Goal: Task Accomplishment & Management: Manage account settings

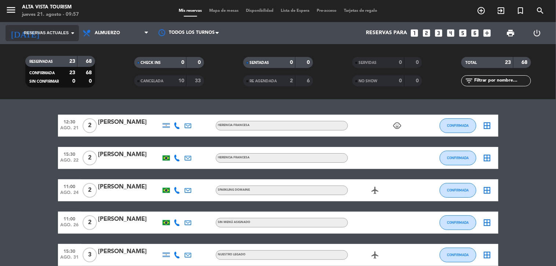
click at [25, 30] on span "Reservas actuales" at bounding box center [46, 33] width 45 height 7
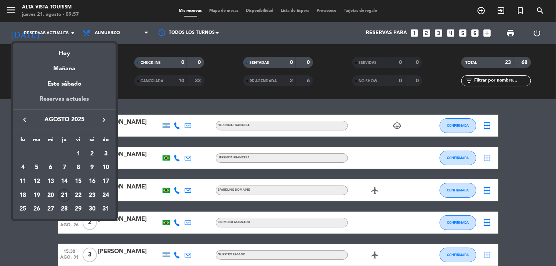
click at [51, 102] on div "Reservas actuales" at bounding box center [64, 101] width 103 height 15
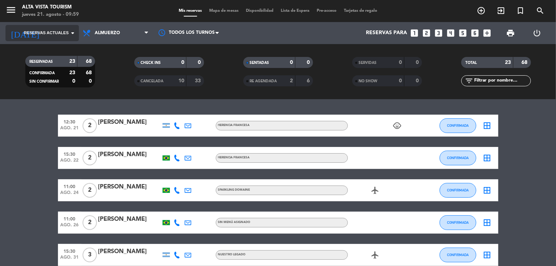
click at [47, 32] on span "Reservas actuales" at bounding box center [46, 33] width 45 height 7
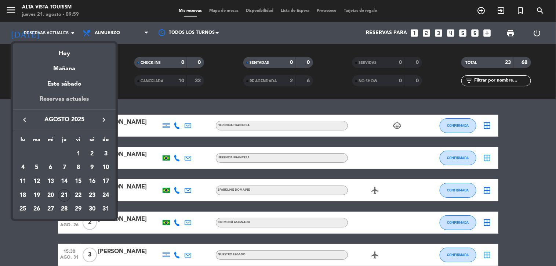
click at [52, 100] on div "Reservas actuales" at bounding box center [64, 101] width 103 height 15
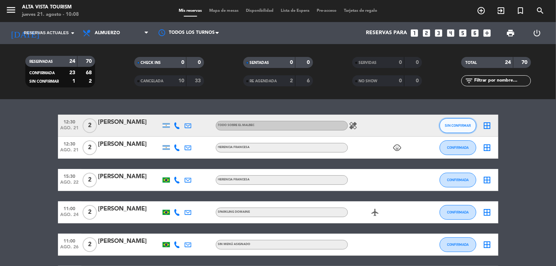
click at [455, 125] on span "SIN CONFIRMAR" at bounding box center [458, 125] width 26 height 4
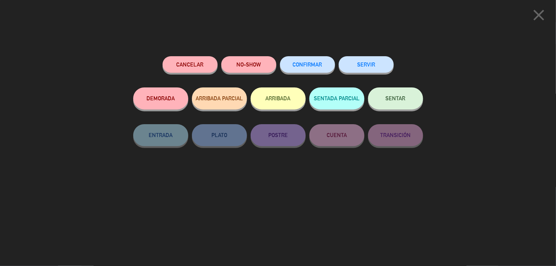
click at [317, 61] on button "CONFIRMAR" at bounding box center [307, 64] width 55 height 17
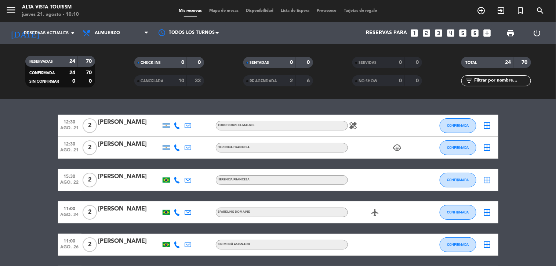
click at [350, 125] on icon "healing" at bounding box center [353, 125] width 9 height 9
click at [13, 10] on icon "menu" at bounding box center [11, 9] width 11 height 11
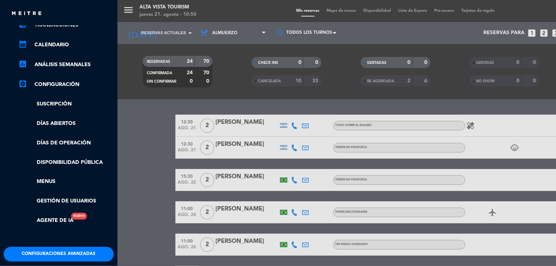
scroll to position [112, 0]
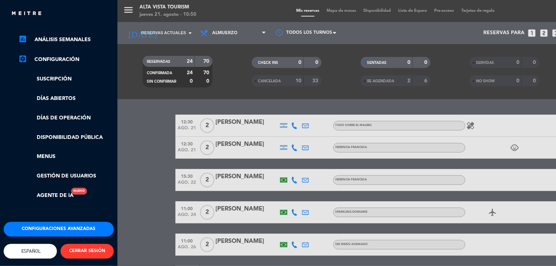
click at [62, 222] on button "Configuraciones avanzadas" at bounding box center [59, 229] width 110 height 15
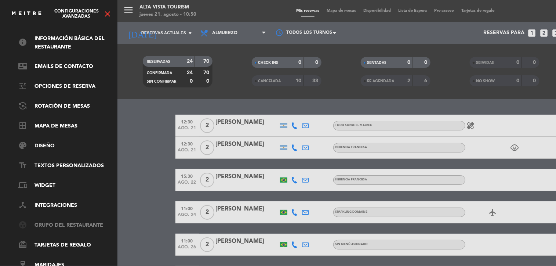
scroll to position [0, 0]
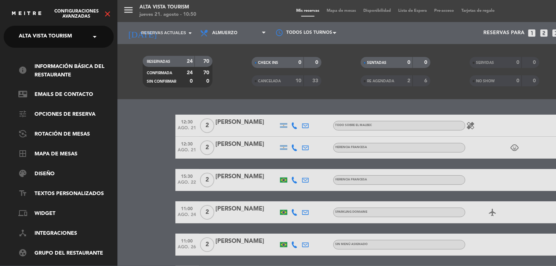
click at [109, 12] on icon "close" at bounding box center [107, 14] width 9 height 9
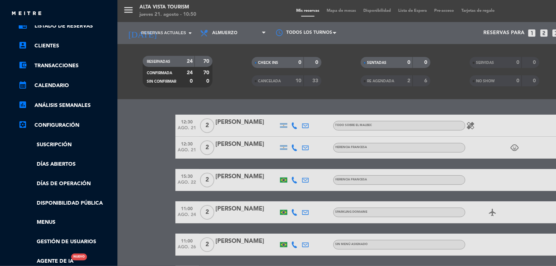
scroll to position [82, 0]
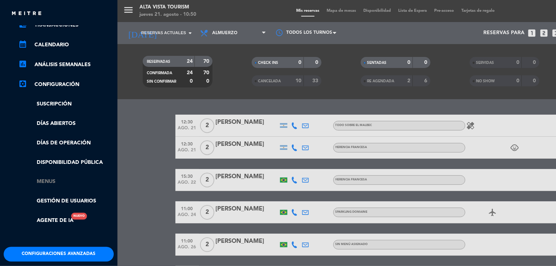
click at [49, 180] on link "Menus" at bounding box center [65, 181] width 95 height 8
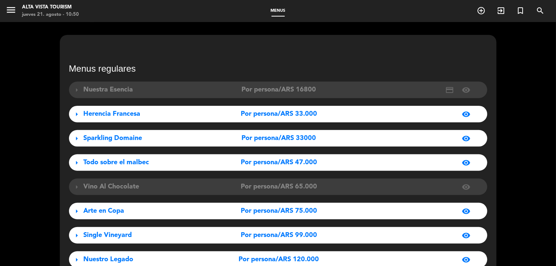
scroll to position [41, 0]
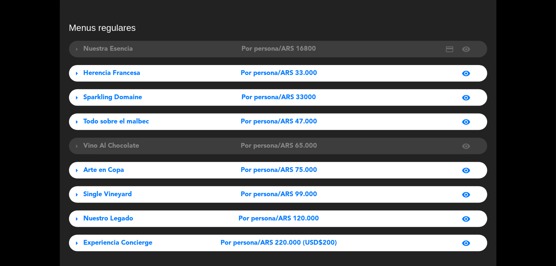
click at [142, 170] on div "Arte en Copa" at bounding box center [149, 170] width 130 height 11
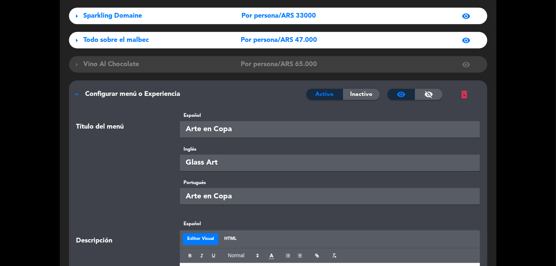
scroll to position [0, 0]
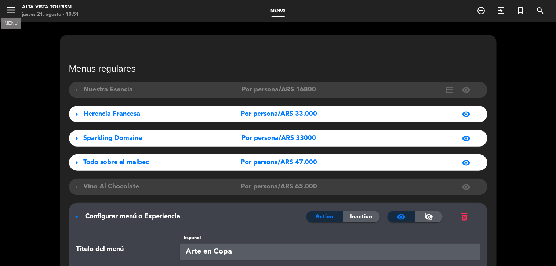
click at [12, 10] on icon "menu" at bounding box center [11, 9] width 11 height 11
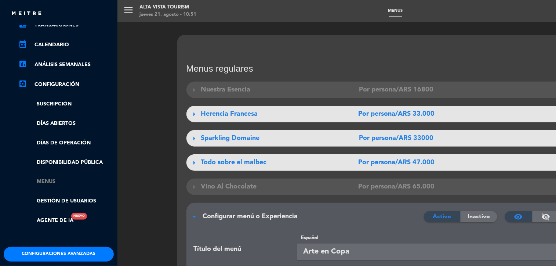
click at [52, 182] on link "Menus" at bounding box center [65, 181] width 95 height 8
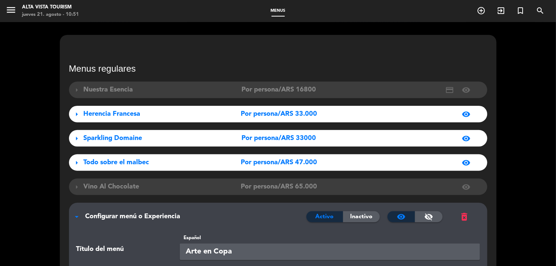
click at [77, 215] on span "arrow_drop_down" at bounding box center [77, 216] width 9 height 9
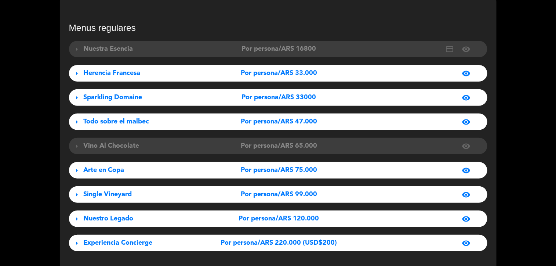
scroll to position [82, 0]
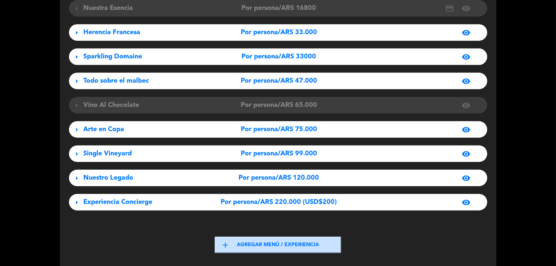
click at [111, 150] on span "Single Vineyard" at bounding box center [108, 153] width 48 height 7
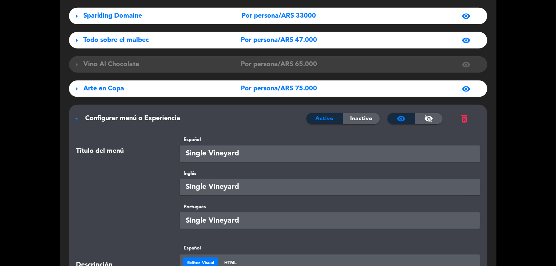
scroll to position [41, 0]
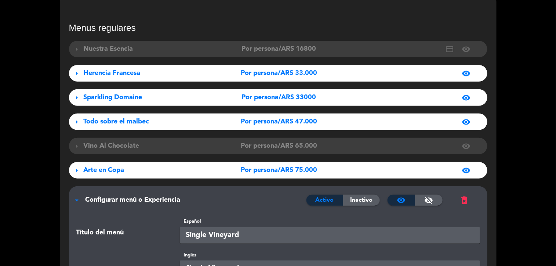
click at [75, 146] on span "arrow_right" at bounding box center [77, 146] width 9 height 9
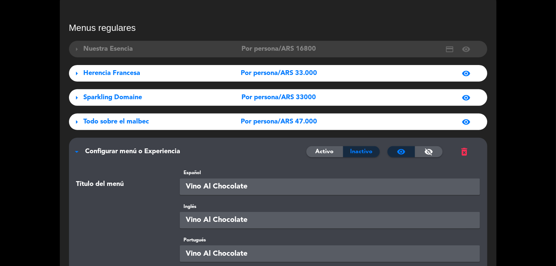
click at [76, 152] on span "arrow_drop_down" at bounding box center [77, 151] width 9 height 9
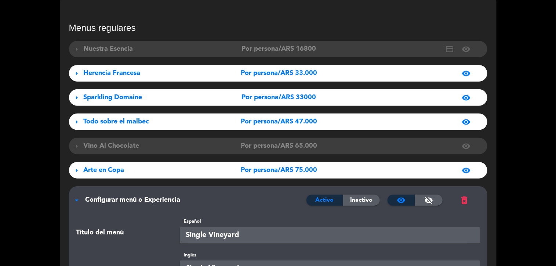
click at [76, 200] on span "arrow_drop_down" at bounding box center [77, 200] width 9 height 9
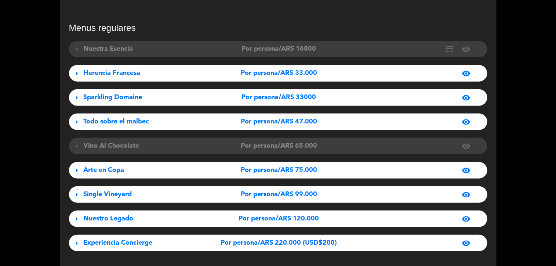
click at [78, 74] on span "arrow_right" at bounding box center [77, 73] width 9 height 9
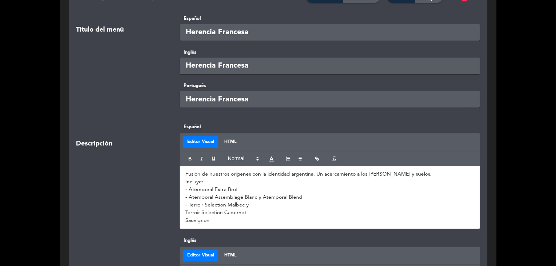
scroll to position [163, 0]
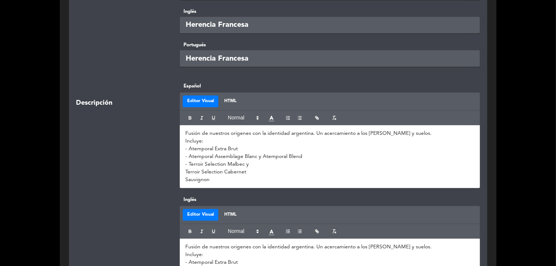
click at [244, 150] on p "- Atemporal Extra Brut" at bounding box center [329, 149] width 289 height 8
drag, startPoint x: 257, startPoint y: 155, endPoint x: 188, endPoint y: 155, distance: 68.7
click at [188, 155] on p "- Atemporal Assemblage Blanc y Atemporal Blend" at bounding box center [329, 157] width 289 height 8
click at [278, 155] on p "- Single Vineyard "Olympe" torrontés y Atemporal Blend" at bounding box center [329, 157] width 289 height 8
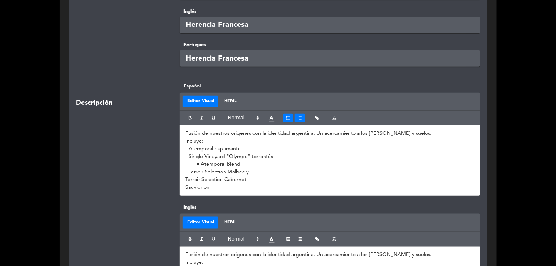
click at [286, 118] on icon "button" at bounding box center [288, 117] width 5 height 5
click at [286, 119] on icon "button" at bounding box center [288, 117] width 5 height 5
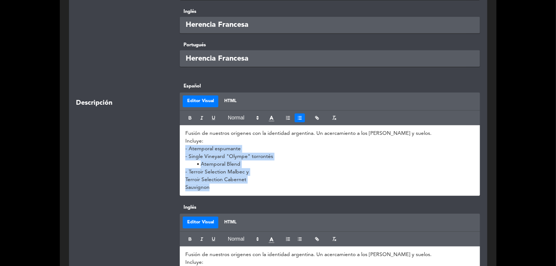
drag, startPoint x: 214, startPoint y: 191, endPoint x: 223, endPoint y: 139, distance: 52.9
click at [182, 149] on div "Fusión de nuestros origenes con la identidad argentina. Un acercamiento a los […" at bounding box center [330, 160] width 300 height 71
click at [288, 118] on line "button" at bounding box center [289, 118] width 2 height 0
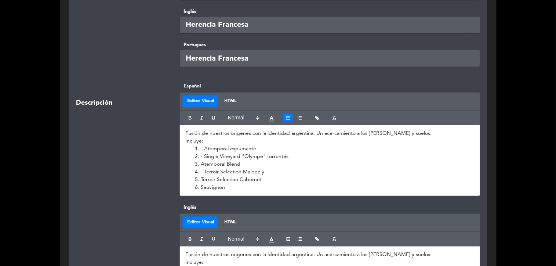
click at [288, 118] on line "button" at bounding box center [289, 118] width 2 height 0
click at [189, 164] on p "Atemporal Blend" at bounding box center [329, 164] width 289 height 8
click at [185, 165] on p "Atemporal Blend" at bounding box center [329, 164] width 289 height 8
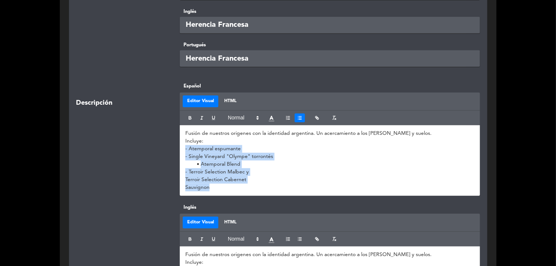
drag, startPoint x: 211, startPoint y: 189, endPoint x: 184, endPoint y: 151, distance: 46.9
click at [184, 151] on div "Fusión de nuestros origenes con la identidad argentina. Un acercamiento a los […" at bounding box center [330, 160] width 300 height 71
click at [300, 119] on line "button" at bounding box center [300, 119] width 3 height 0
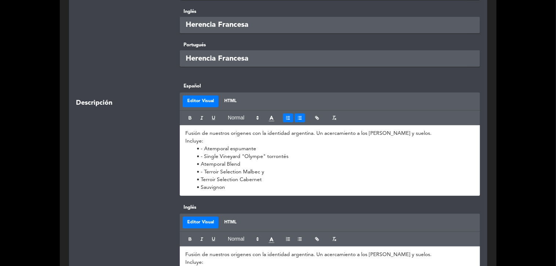
click at [288, 119] on line "button" at bounding box center [289, 119] width 2 height 0
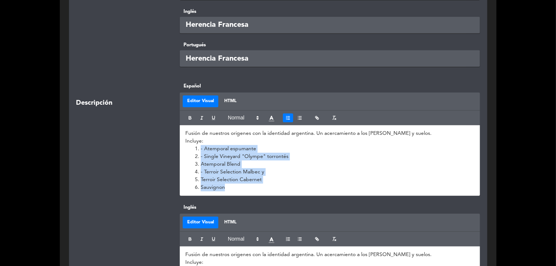
click at [201, 184] on li "Sauvignon" at bounding box center [334, 188] width 282 height 8
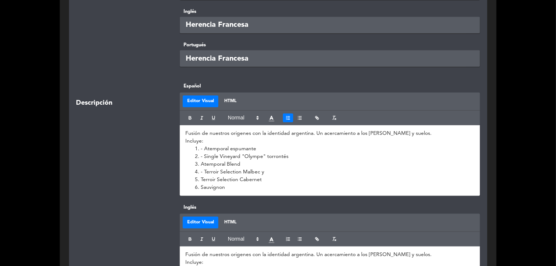
click at [200, 187] on li "Sauvignon" at bounding box center [334, 188] width 282 height 8
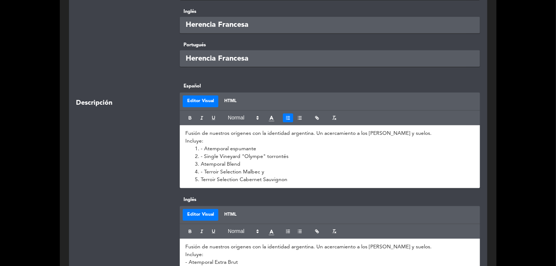
click at [266, 171] on li "- Terroir Selection Malbec y" at bounding box center [334, 172] width 282 height 8
click at [204, 153] on li "- Single Vineyard "Olympe" torrontés" at bounding box center [334, 157] width 282 height 8
click at [314, 166] on li "Atemporal Blend" at bounding box center [334, 164] width 282 height 8
click at [185, 140] on p "Incluye:" at bounding box center [329, 141] width 289 height 8
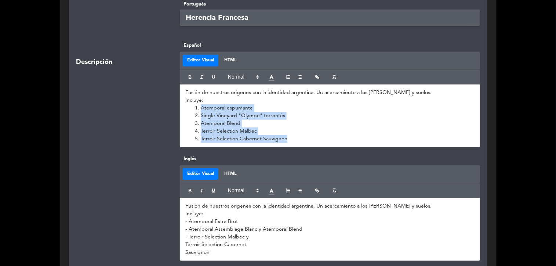
drag, startPoint x: 286, startPoint y: 138, endPoint x: 190, endPoint y: 112, distance: 99.0
click at [190, 112] on ol "Atemporal espumante Single Vineyard "Olympe" torrontés Atemporal Blend Terroir …" at bounding box center [329, 123] width 289 height 39
copy ol "Single Vineyard "Olympe" torrontés Atemporal Blend Terroir Selection Malbec Ter…"
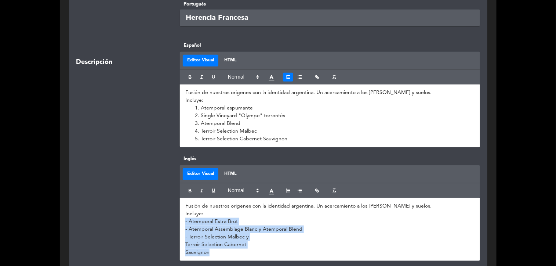
drag, startPoint x: 220, startPoint y: 254, endPoint x: 183, endPoint y: 223, distance: 48.6
click at [183, 223] on div "Fusión de nuestros origenes con la identidad argentina. Un acercamiento a los […" at bounding box center [330, 229] width 300 height 63
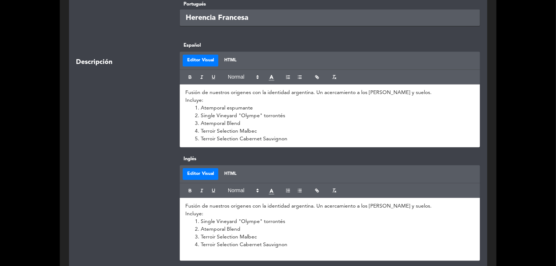
scroll to position [0, 0]
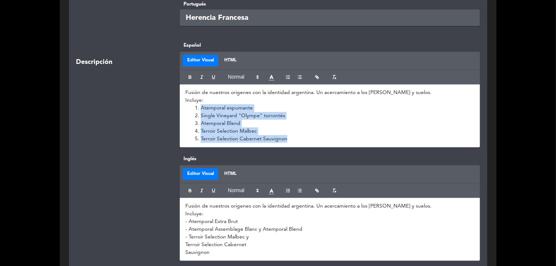
drag, startPoint x: 195, startPoint y: 108, endPoint x: 300, endPoint y: 141, distance: 109.6
click at [300, 141] on ol "Atemporal espumante Single Vineyard "Olympe" torrontés Atemporal Blend Terroir …" at bounding box center [329, 123] width 289 height 39
copy ol "Atemporal espumante Single Vineyard "Olympe" torrontés Atemporal Blend Terroir …"
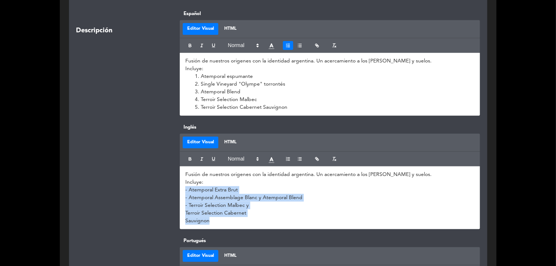
scroll to position [311, 0]
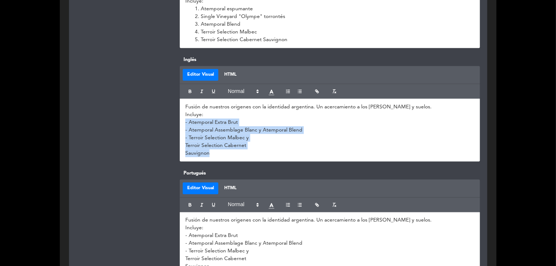
drag, startPoint x: 184, startPoint y: 219, endPoint x: 277, endPoint y: 265, distance: 103.8
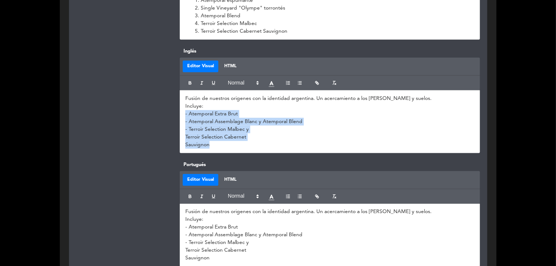
click at [226, 151] on div "Fusión de nuestros origenes con la identidad argentina. Un acercamiento a los […" at bounding box center [330, 121] width 300 height 63
drag, startPoint x: 221, startPoint y: 145, endPoint x: 174, endPoint y: 111, distance: 58.5
click at [174, 111] on div "Inglés Editor Visual HTML Fusión de nuestros origenes con la identidad argentin…" at bounding box center [329, 100] width 311 height 106
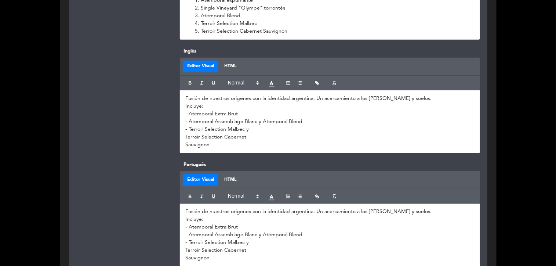
scroll to position [0, 0]
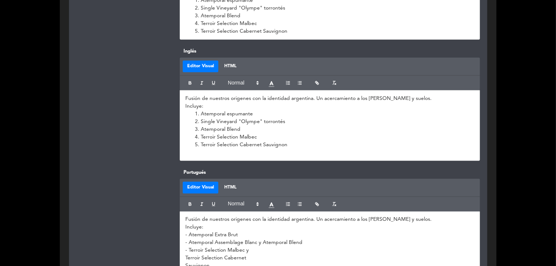
click at [229, 112] on li "Atemporal espumante" at bounding box center [334, 114] width 282 height 8
click at [226, 114] on li "Atemporal sparkling" at bounding box center [334, 114] width 282 height 8
click at [320, 151] on p at bounding box center [329, 153] width 289 height 8
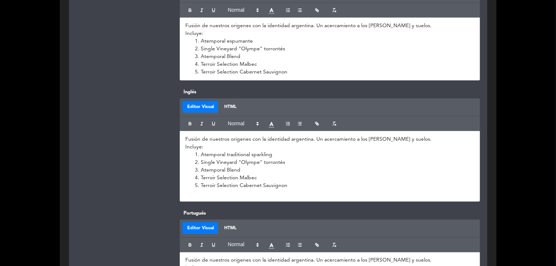
drag, startPoint x: 206, startPoint y: 147, endPoint x: 174, endPoint y: 135, distance: 34.3
click at [174, 135] on div "Inglés Editor Visual HTML Fusión de nuestros origenes con la identidad argentin…" at bounding box center [329, 144] width 311 height 113
click at [190, 147] on p "Incluye:" at bounding box center [329, 147] width 289 height 8
click at [185, 146] on p "Incluye:" at bounding box center [329, 147] width 289 height 8
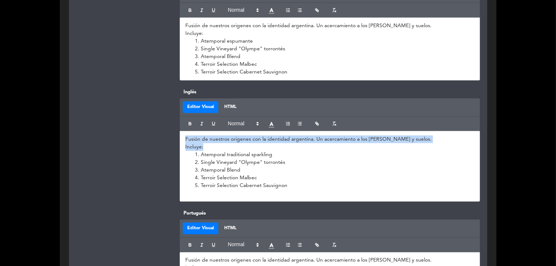
drag, startPoint x: 206, startPoint y: 147, endPoint x: 180, endPoint y: 136, distance: 28.0
click at [180, 136] on div "Fusión de nuestros origenes con la identidad argentina. Un acercamiento a los […" at bounding box center [330, 166] width 300 height 71
copy div "Fusión de nuestros origenes con la identidad argentina. Un acercamiento a los […"
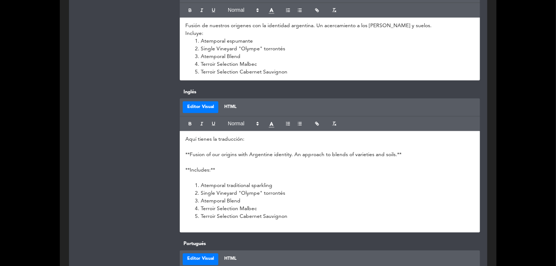
scroll to position [0, 0]
click at [189, 170] on p "**Includes:**" at bounding box center [329, 170] width 289 height 8
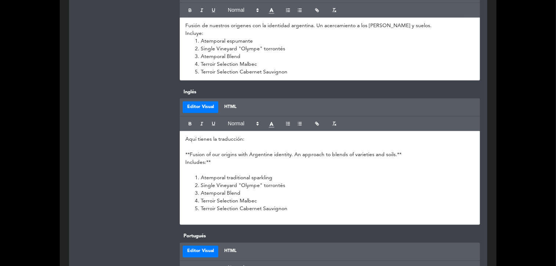
drag, startPoint x: 219, startPoint y: 163, endPoint x: 226, endPoint y: 174, distance: 13.7
click at [219, 162] on p "Includes:**" at bounding box center [329, 163] width 289 height 8
drag, startPoint x: 201, startPoint y: 148, endPoint x: 160, endPoint y: 135, distance: 42.5
click at [160, 136] on div "Inglés Editor Visual HTML Aquí tienes la traducción: **Fusion of our origins wi…" at bounding box center [278, 160] width 415 height 144
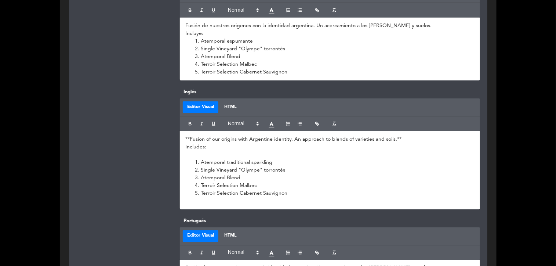
click at [189, 138] on p "**Fusion of our origins with Argentine identity. An approach to blends of varie…" at bounding box center [329, 140] width 289 height 8
click at [410, 138] on p "Fusion of our origins with Argentine identity. An approach to blends of varieti…" at bounding box center [329, 140] width 289 height 8
click at [351, 185] on li "Terroir Selection Malbec" at bounding box center [334, 186] width 282 height 8
click at [264, 165] on li "Atemporal traditional sparkling" at bounding box center [334, 163] width 282 height 8
click at [225, 154] on p at bounding box center [329, 155] width 289 height 8
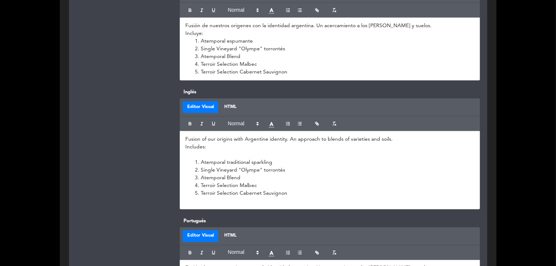
click at [207, 32] on p "Incluye:" at bounding box center [329, 34] width 289 height 8
click at [218, 153] on p at bounding box center [329, 155] width 289 height 8
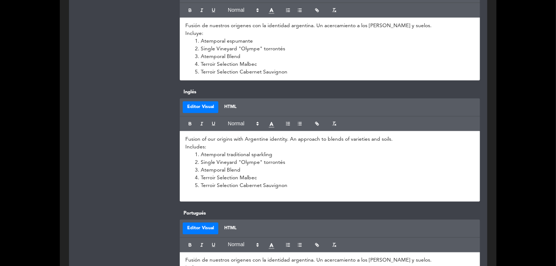
click at [313, 184] on li "Terroir Selection Cabernet Sauvignon" at bounding box center [334, 186] width 282 height 8
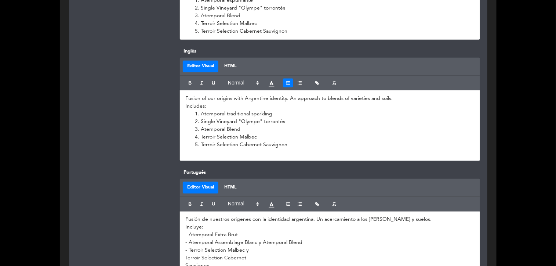
scroll to position [353, 0]
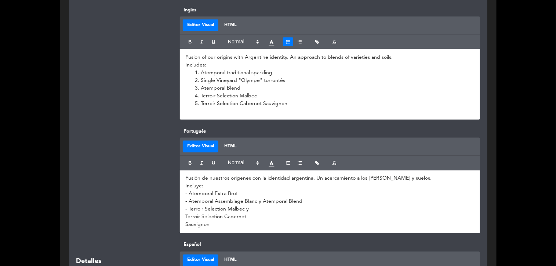
drag, startPoint x: 207, startPoint y: 185, endPoint x: 183, endPoint y: 179, distance: 25.1
click at [183, 179] on div "Fusión de nuestros origenes con la identidad argentina. Un acercamiento a los […" at bounding box center [330, 201] width 300 height 63
copy div "Fusión de nuestros origenes con la identidad argentina. Un acercamiento a los […"
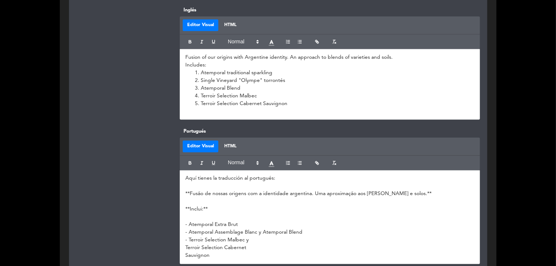
scroll to position [0, 0]
drag, startPoint x: 200, startPoint y: 186, endPoint x: 160, endPoint y: 166, distance: 44.5
click at [160, 166] on div "Portugués Editor Visual HTML Aquí tienes la traducción al portugués: **Fusão de…" at bounding box center [278, 199] width 415 height 144
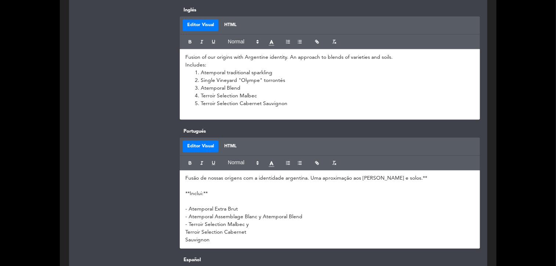
click at [445, 178] on p "Fusão de nossas origens com a identidade argentina. Uma aproximação aos [PERSON…" at bounding box center [329, 179] width 289 height 8
click at [214, 197] on p "**Inclui:**" at bounding box center [329, 194] width 289 height 8
click at [188, 193] on p "**Inclui:" at bounding box center [329, 194] width 289 height 8
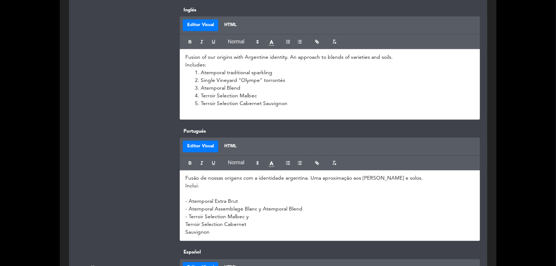
click at [195, 196] on p at bounding box center [329, 194] width 289 height 8
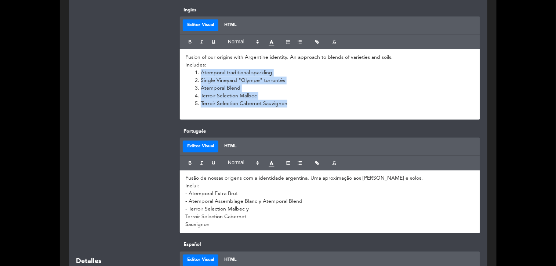
drag, startPoint x: 194, startPoint y: 71, endPoint x: 309, endPoint y: 107, distance: 121.0
click at [309, 107] on ol "Atemporal traditional sparkling Single Vineyard "Olympe" torrontés Atemporal Bl…" at bounding box center [329, 88] width 289 height 39
copy ol "Atemporal traditional sparkling Single Vineyard "Olympe" torrontés Atemporal Bl…"
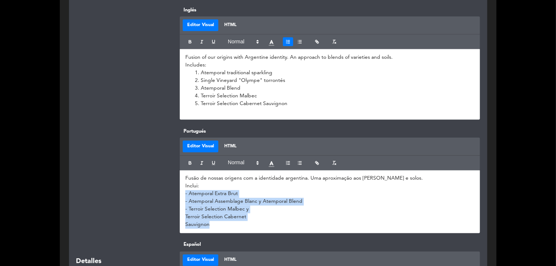
drag, startPoint x: 184, startPoint y: 195, endPoint x: 348, endPoint y: 238, distance: 169.6
click at [348, 238] on div "Portugués Editor Visual HTML Fusão de nossas origens com a identidade argentina…" at bounding box center [278, 183] width 415 height 113
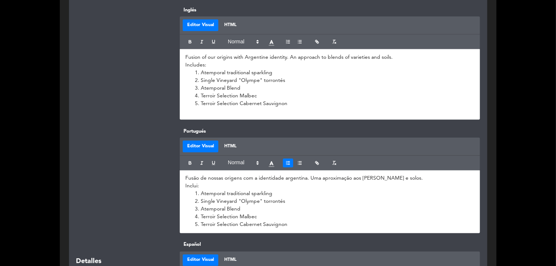
click at [217, 115] on p at bounding box center [329, 112] width 289 height 8
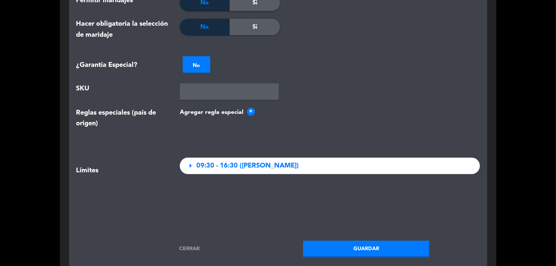
scroll to position [1046, 0]
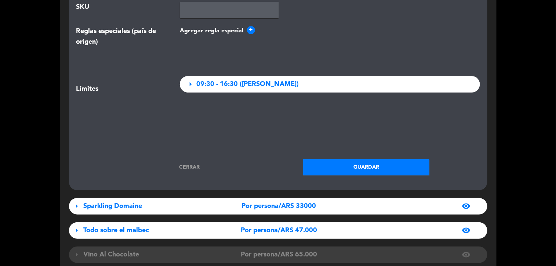
click at [372, 165] on button "Guardar" at bounding box center [366, 167] width 127 height 17
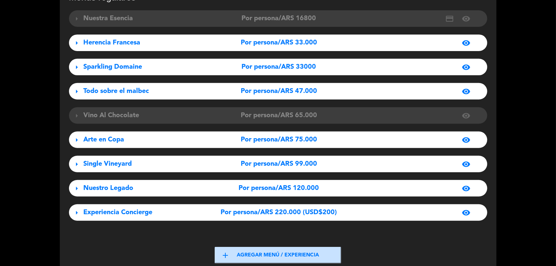
scroll to position [30, 0]
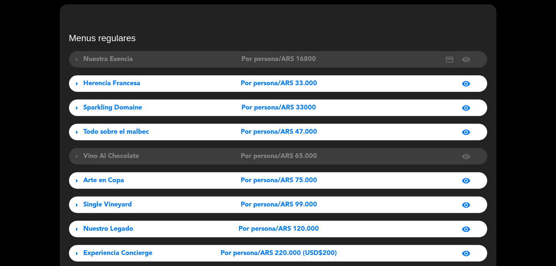
click at [160, 105] on div "Sparkling Domaine" at bounding box center [149, 107] width 130 height 11
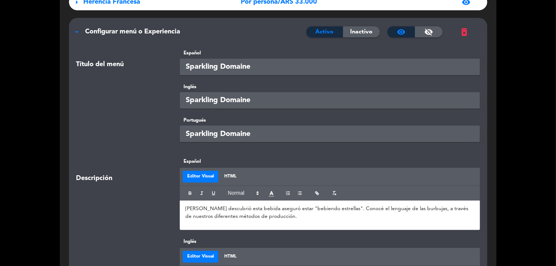
scroll to position [194, 0]
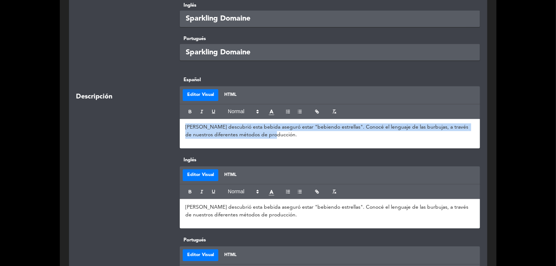
drag, startPoint x: 270, startPoint y: 133, endPoint x: 173, endPoint y: 122, distance: 97.3
click at [173, 122] on div "Descripción Español Editor Visual HTML [PERSON_NAME] descubrió esta bebida aseg…" at bounding box center [278, 116] width 415 height 80
copy p "[PERSON_NAME] descubrió esta bebida aseguró estar "bebiendo estrellas". Conocé …"
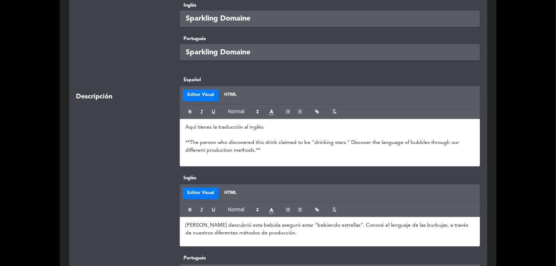
scroll to position [0, 0]
drag, startPoint x: 189, startPoint y: 142, endPoint x: 166, endPoint y: 112, distance: 38.2
click at [166, 112] on div "Descripción Español Editor Visual HTML Aquí tienes la traducción al inglés: **T…" at bounding box center [278, 125] width 415 height 98
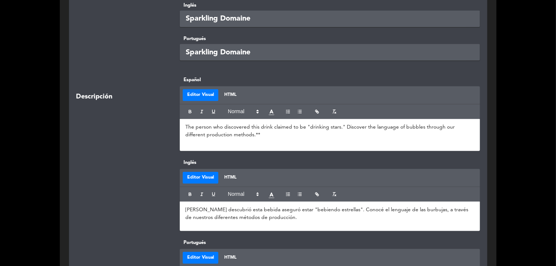
click at [241, 134] on p "The person who discovered this drink claimed to be "drinking stars." Discover t…" at bounding box center [329, 130] width 289 height 15
drag, startPoint x: 239, startPoint y: 137, endPoint x: 160, endPoint y: 109, distance: 84.1
click at [160, 109] on div "Descripción Español Editor Visual HTML The person who discovered this drink cla…" at bounding box center [278, 117] width 415 height 83
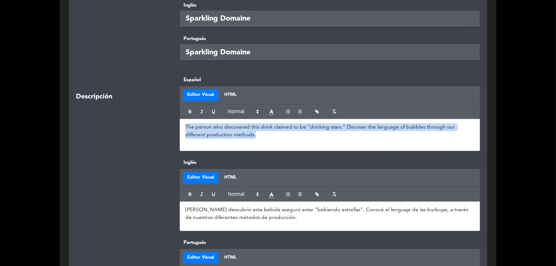
click at [249, 134] on p "The person who discovered this drink claimed to be "drinking stars." Discover t…" at bounding box center [329, 130] width 289 height 15
drag, startPoint x: 209, startPoint y: 133, endPoint x: 166, endPoint y: 122, distance: 44.4
click at [166, 122] on div "Descripción Español Editor Visual HTML The person who discovered this drink cla…" at bounding box center [278, 117] width 415 height 83
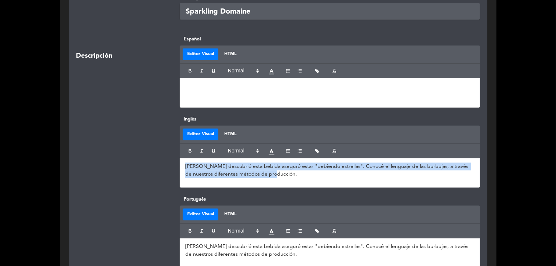
drag, startPoint x: 281, startPoint y: 177, endPoint x: 162, endPoint y: 156, distance: 120.1
click at [162, 156] on div "Inglés Editor Visual HTML [PERSON_NAME] descubrió esta bebida aseguró estar "be…" at bounding box center [278, 155] width 415 height 80
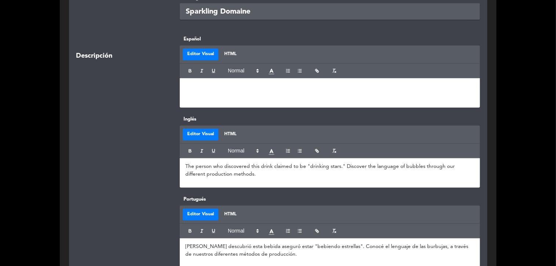
scroll to position [0, 0]
click at [138, 153] on div at bounding box center [123, 151] width 104 height 72
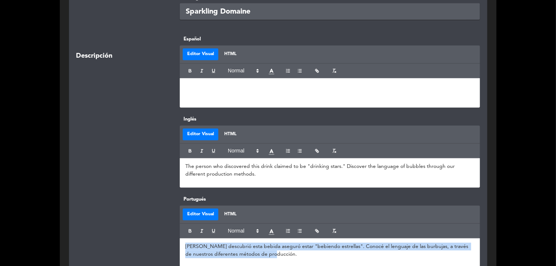
drag, startPoint x: 267, startPoint y: 256, endPoint x: 151, endPoint y: 236, distance: 117.7
click at [151, 236] on div "Portugués Editor Visual HTML [PERSON_NAME] descubrió esta bebida aseguró estar …" at bounding box center [278, 235] width 415 height 80
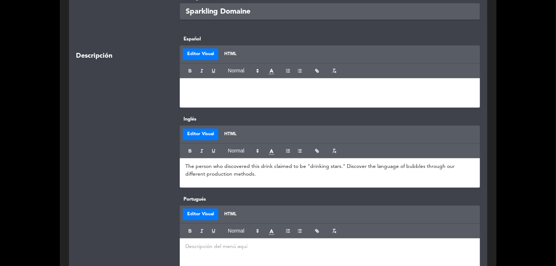
click at [205, 81] on div at bounding box center [330, 92] width 300 height 29
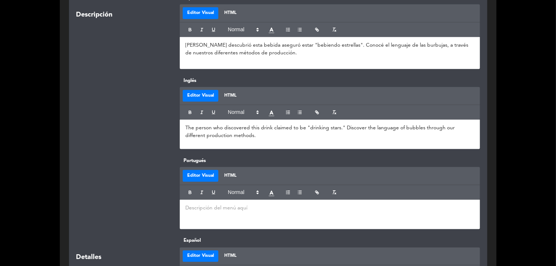
scroll to position [316, 0]
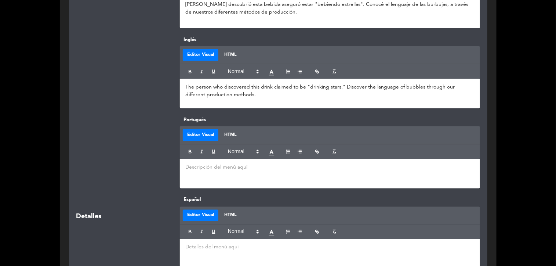
click at [194, 167] on p at bounding box center [329, 167] width 289 height 8
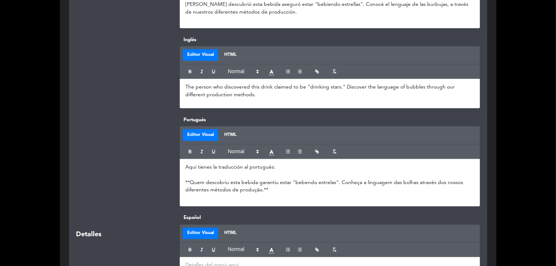
scroll to position [0, 0]
drag, startPoint x: 188, startPoint y: 183, endPoint x: 171, endPoint y: 156, distance: 31.8
click at [171, 156] on div "Portugués Editor Visual HTML Aquí tienes la traducción al portugués: **Quem des…" at bounding box center [278, 165] width 415 height 98
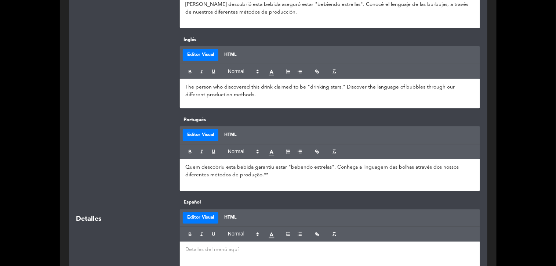
click at [278, 175] on p "Quem descobriu esta bebida garantiu estar "bebendo estrelas". Conheça a linguag…" at bounding box center [329, 170] width 289 height 15
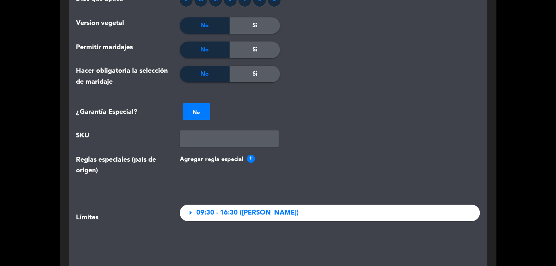
scroll to position [928, 0]
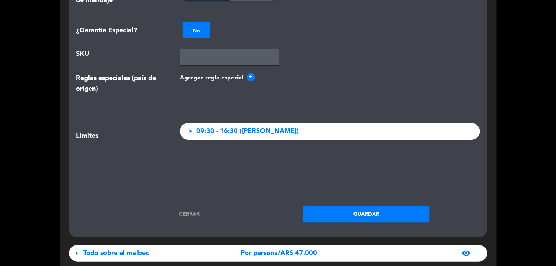
click at [369, 215] on button "Guardar" at bounding box center [366, 214] width 127 height 17
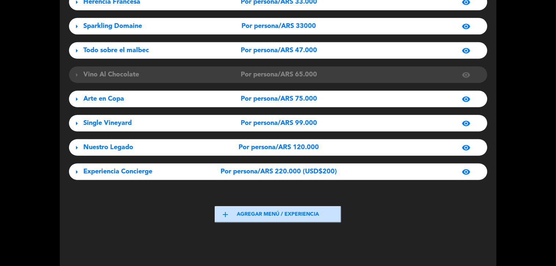
scroll to position [71, 0]
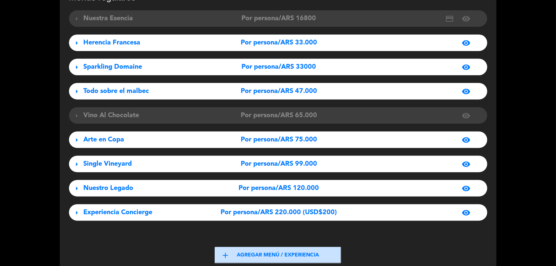
click at [149, 91] on div "Todo sobre el malbec" at bounding box center [149, 91] width 130 height 11
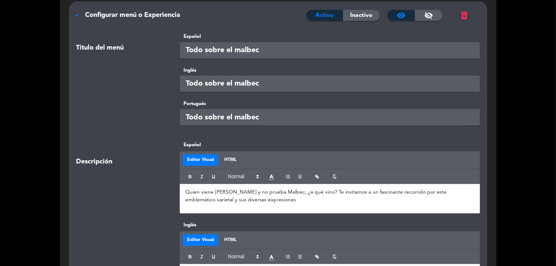
scroll to position [234, 0]
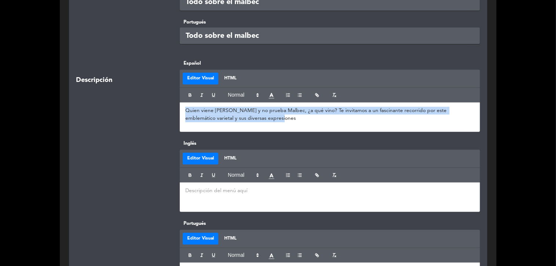
drag, startPoint x: 257, startPoint y: 118, endPoint x: 154, endPoint y: 99, distance: 104.9
click at [154, 99] on div "Descripción Español Editor Visual HTML Quien viene [PERSON_NAME][GEOGRAPHIC_DAT…" at bounding box center [278, 99] width 415 height 80
copy p "Quien viene [PERSON_NAME] y no prueba Malbec, ¿a qué vino? Te invitamos a un fa…"
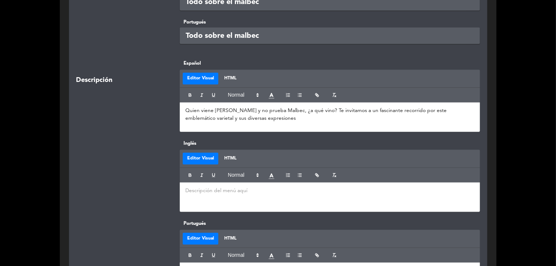
click at [237, 188] on p at bounding box center [329, 191] width 289 height 8
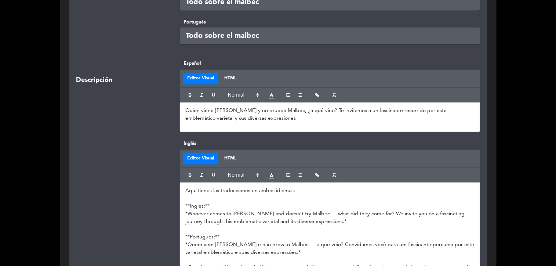
scroll to position [0, 0]
drag, startPoint x: 210, startPoint y: 199, endPoint x: 166, endPoint y: 175, distance: 49.6
click at [166, 175] on div "Inglés Editor Visual HTML Aquí tienes las traducciones en ambos idiomas: **Ingl…" at bounding box center [278, 220] width 415 height 160
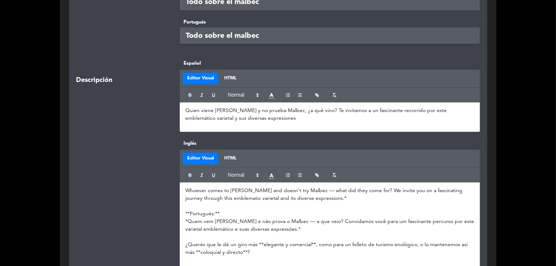
drag, startPoint x: 336, startPoint y: 196, endPoint x: 339, endPoint y: 207, distance: 12.0
click at [337, 196] on p "Whoever comes to [PERSON_NAME] and doesn’t try Malbec — what did they come for?…" at bounding box center [329, 194] width 289 height 15
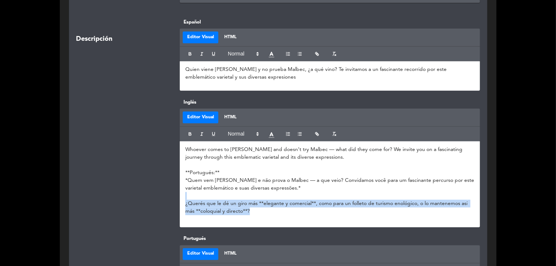
drag, startPoint x: 222, startPoint y: 208, endPoint x: 177, endPoint y: 203, distance: 45.1
click at [168, 199] on div "Inglés Editor Visual HTML Whoever comes to [PERSON_NAME] and doesn’t try Malbec…" at bounding box center [278, 166] width 415 height 137
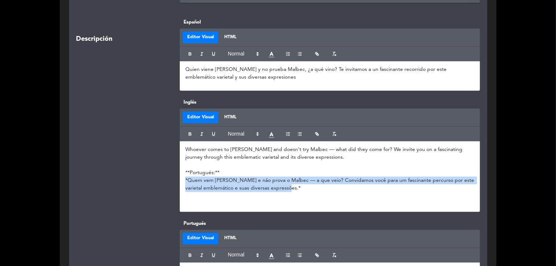
drag, startPoint x: 300, startPoint y: 189, endPoint x: 174, endPoint y: 181, distance: 126.2
click at [174, 181] on div "Inglés Editor Visual HTML Whoever comes to [PERSON_NAME] and doesn’t try Malbec…" at bounding box center [329, 154] width 311 height 113
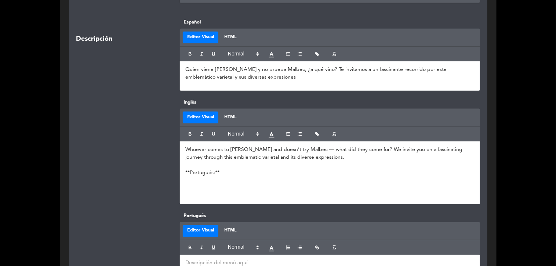
scroll to position [316, 0]
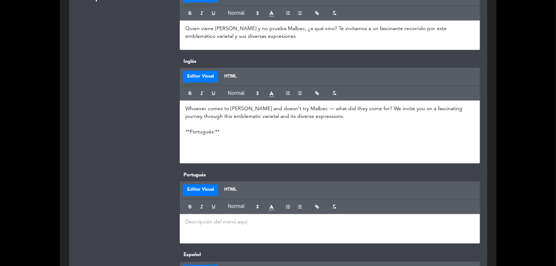
click at [206, 221] on p at bounding box center [329, 222] width 289 height 8
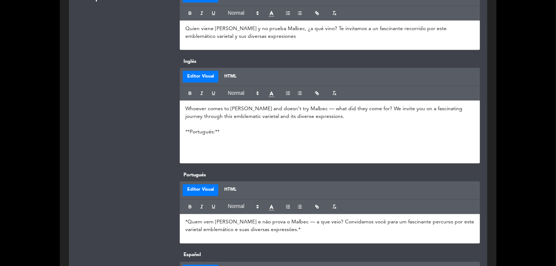
click at [186, 221] on span "*Quem vem [PERSON_NAME] e não prova o Malbec — a que veio? Convidamos você para…" at bounding box center [330, 226] width 290 height 13
click at [314, 232] on p "Quem vem [PERSON_NAME] e não prova o Malbec — a que veio? Convidamos você para …" at bounding box center [329, 225] width 289 height 15
drag, startPoint x: 174, startPoint y: 130, endPoint x: 159, endPoint y: 126, distance: 16.0
click at [159, 126] on div "Inglés Editor Visual HTML Whoever comes to [PERSON_NAME] and doesn’t try Malbec…" at bounding box center [278, 114] width 415 height 113
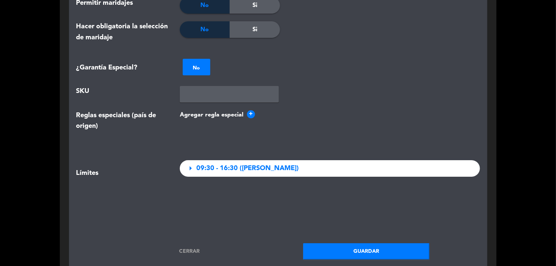
scroll to position [969, 0]
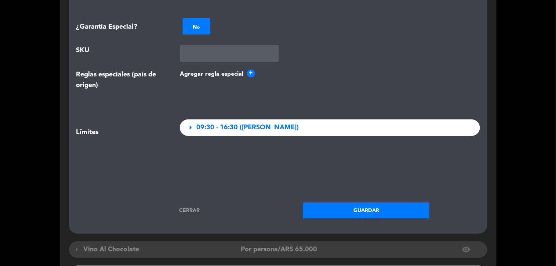
click at [371, 209] on button "Guardar" at bounding box center [366, 210] width 127 height 17
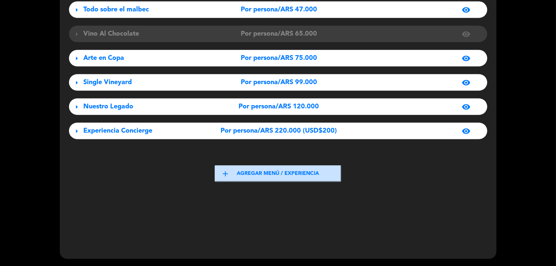
scroll to position [112, 0]
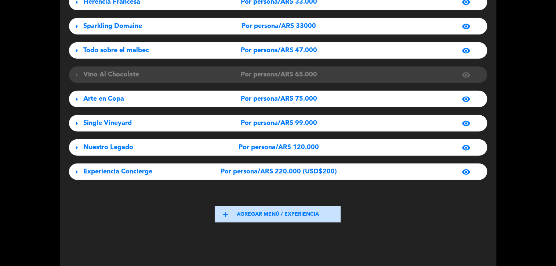
click at [126, 99] on div "Arte en Copa" at bounding box center [149, 99] width 130 height 11
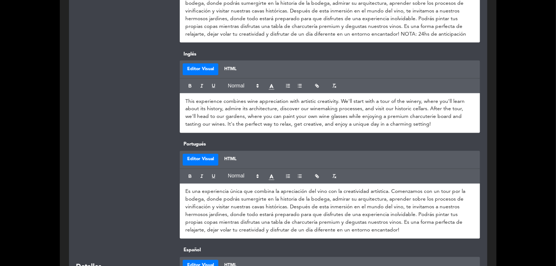
scroll to position [438, 0]
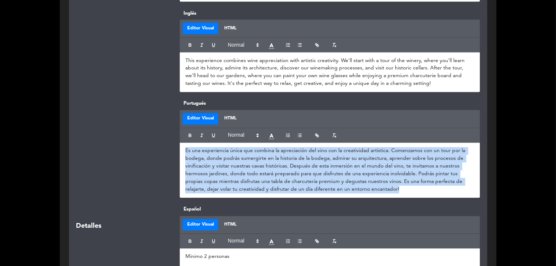
drag, startPoint x: 409, startPoint y: 188, endPoint x: 179, endPoint y: 144, distance: 234.1
click at [180, 144] on div "Es una experiencia única que combina la apreciación del vino con la creatividad…" at bounding box center [330, 170] width 300 height 55
copy p "Es una experiencia única que combina la apreciación del vino con la creatividad…"
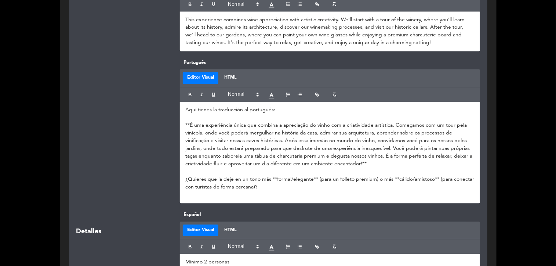
scroll to position [0, 0]
drag, startPoint x: 189, startPoint y: 124, endPoint x: 176, endPoint y: 101, distance: 27.1
click at [176, 101] on div "Portugués Editor Visual HTML Aquí tienes la traducción al portugués: **É uma ex…" at bounding box center [329, 131] width 311 height 144
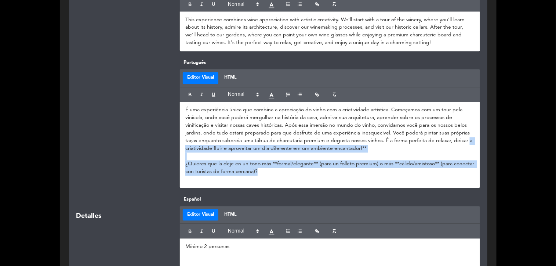
drag, startPoint x: 283, startPoint y: 175, endPoint x: 176, endPoint y: 152, distance: 109.1
click at [176, 152] on div "Portugués Editor Visual HTML É uma experiência única que combina a apreciação d…" at bounding box center [329, 123] width 311 height 129
click at [210, 167] on p "¿Quieres que la deje en un tono más **formal/elegante** (para un folleto premiu…" at bounding box center [329, 167] width 289 height 15
drag, startPoint x: 289, startPoint y: 178, endPoint x: 368, endPoint y: 148, distance: 83.9
click at [368, 148] on div "É uma experiência única que combina a apreciação do vinho com a criatividade ar…" at bounding box center [330, 145] width 300 height 86
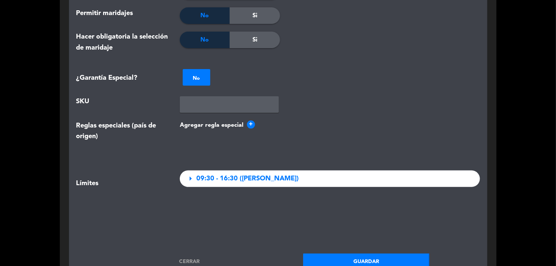
scroll to position [1051, 0]
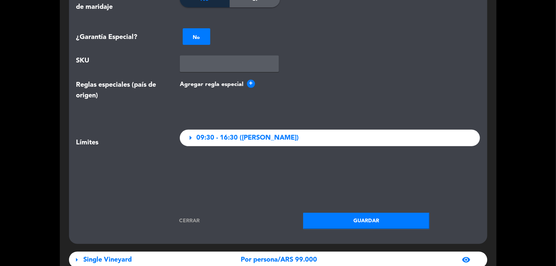
click at [352, 221] on button "Guardar" at bounding box center [366, 221] width 127 height 17
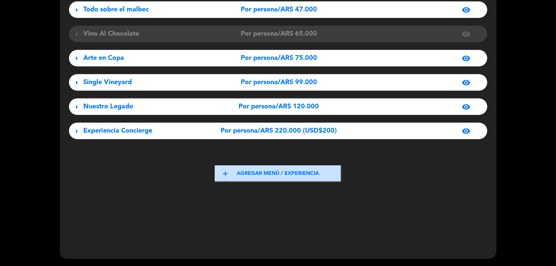
click at [136, 81] on div "Single Vineyard" at bounding box center [149, 82] width 130 height 11
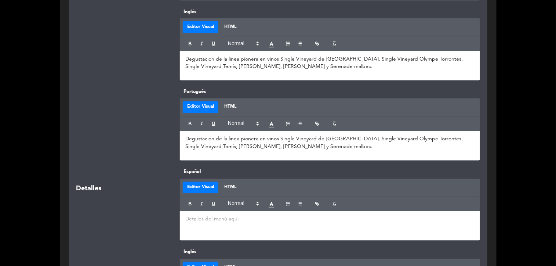
scroll to position [398, 0]
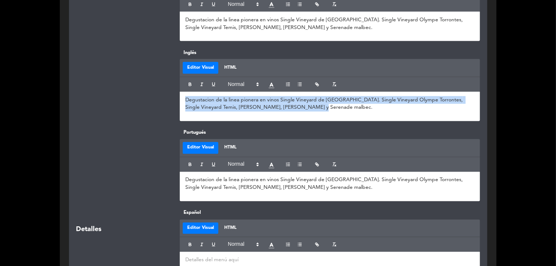
drag, startPoint x: 300, startPoint y: 111, endPoint x: 167, endPoint y: 100, distance: 134.2
click at [167, 100] on div "Inglés Editor Visual HTML Degustacion de la linea pionera en vinos Single Viney…" at bounding box center [278, 89] width 415 height 80
copy p "Degustacion de la linea pionera en vinos Single Vineyard de [GEOGRAPHIC_DATA]. …"
click at [228, 118] on div "Degustacion de la linea pionera en vinos Single Vineyard de [GEOGRAPHIC_DATA]. …" at bounding box center [330, 106] width 300 height 29
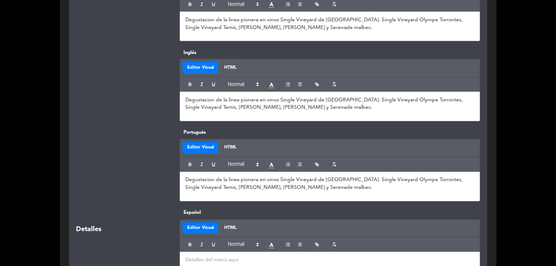
click at [310, 103] on p "Degustacion de la linea pionera en vinos Single Vineyard de [GEOGRAPHIC_DATA]. …" at bounding box center [329, 103] width 289 height 15
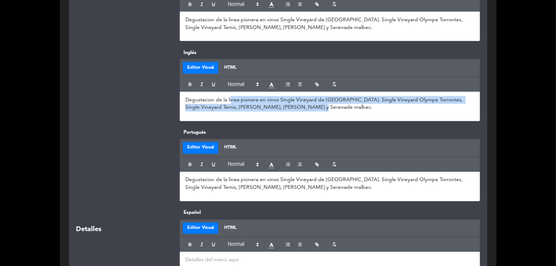
drag, startPoint x: 230, startPoint y: 98, endPoint x: 149, endPoint y: 81, distance: 82.5
click at [149, 81] on div "Inglés Editor Visual HTML Degustacion de la linea pionera en vinos Single Viney…" at bounding box center [278, 89] width 415 height 80
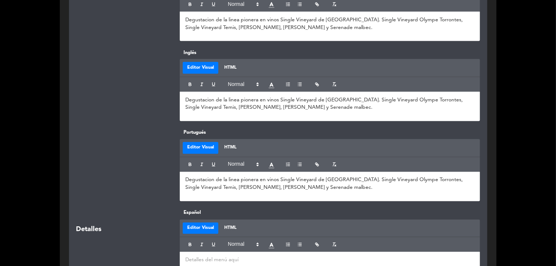
scroll to position [0, 0]
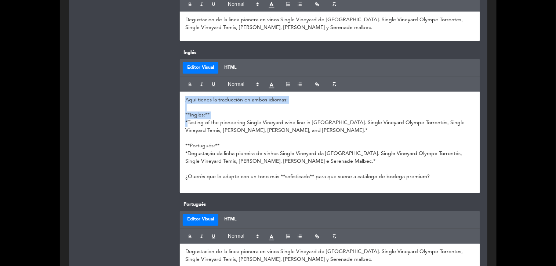
drag, startPoint x: 187, startPoint y: 122, endPoint x: 173, endPoint y: 99, distance: 26.8
click at [173, 99] on div "Inglés Editor Visual HTML Aquí tienes la traducción en ambos idiomas: **Inglés:…" at bounding box center [278, 125] width 415 height 152
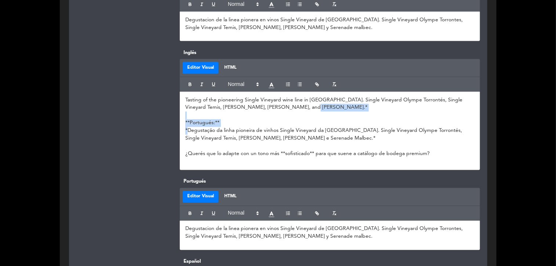
drag, startPoint x: 186, startPoint y: 130, endPoint x: 286, endPoint y: 107, distance: 102.7
click at [286, 107] on div "Tasting of the pioneering Single Vineyard wine line in [GEOGRAPHIC_DATA]. Singl…" at bounding box center [330, 131] width 300 height 78
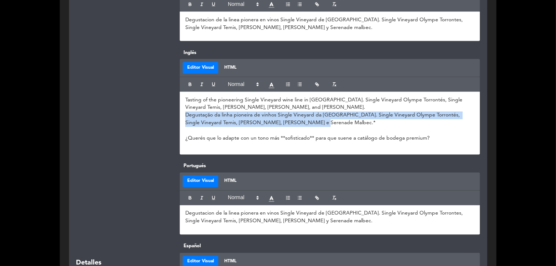
drag, startPoint x: 306, startPoint y: 126, endPoint x: 157, endPoint y: 112, distance: 149.7
click at [157, 112] on div "Inglés Editor Visual HTML Tasting of the pioneering Single Vineyard wine line i…" at bounding box center [278, 105] width 415 height 113
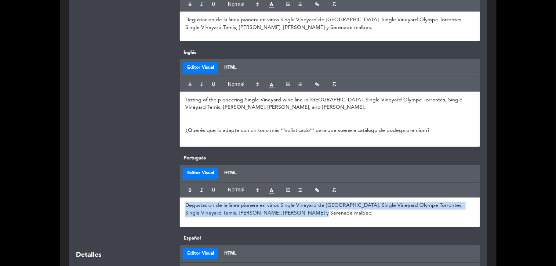
drag, startPoint x: 316, startPoint y: 214, endPoint x: 155, endPoint y: 198, distance: 161.3
click at [155, 198] on div "Portugués Editor Visual HTML Degustacion de la linea pionera en vinos Single Vi…" at bounding box center [278, 195] width 415 height 80
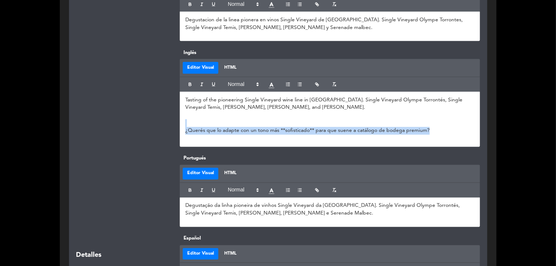
drag, startPoint x: 441, startPoint y: 131, endPoint x: 104, endPoint y: 121, distance: 337.6
click at [104, 121] on div "Inglés Editor Visual HTML Tasting of the pioneering Single Vineyard wine line i…" at bounding box center [278, 102] width 415 height 106
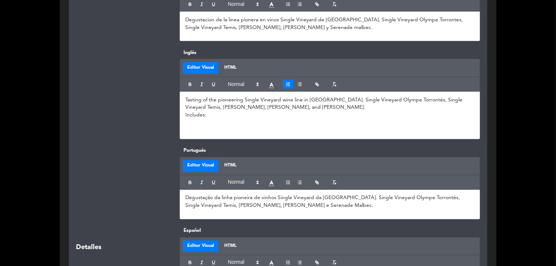
click at [291, 84] on button "button" at bounding box center [288, 84] width 10 height 9
drag, startPoint x: 336, startPoint y: 100, endPoint x: 414, endPoint y: 101, distance: 78.6
click at [414, 101] on p "Tasting of the pioneering Single Vineyard wine line in [GEOGRAPHIC_DATA]. Singl…" at bounding box center [329, 103] width 289 height 15
click at [204, 116] on p "Includes:" at bounding box center [329, 116] width 289 height 8
click at [218, 118] on p "Includes:" at bounding box center [329, 116] width 289 height 8
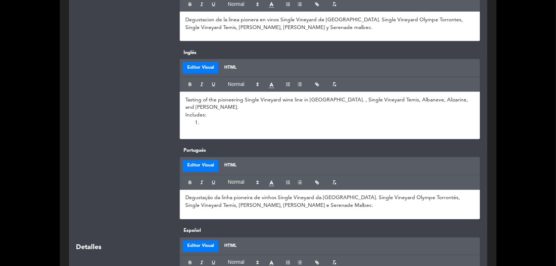
click at [208, 124] on li at bounding box center [334, 123] width 282 height 8
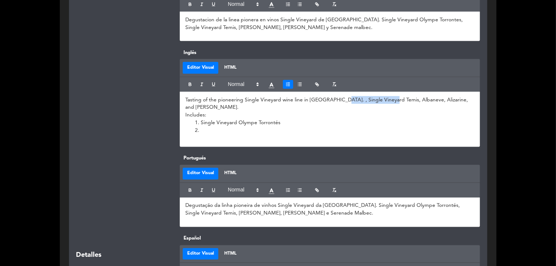
drag, startPoint x: 339, startPoint y: 100, endPoint x: 390, endPoint y: 96, distance: 51.2
click at [390, 96] on div "Tasting of the pioneering Single Vineyard wine line in [GEOGRAPHIC_DATA]. , Sin…" at bounding box center [330, 119] width 300 height 55
click at [212, 127] on li at bounding box center [334, 131] width 282 height 8
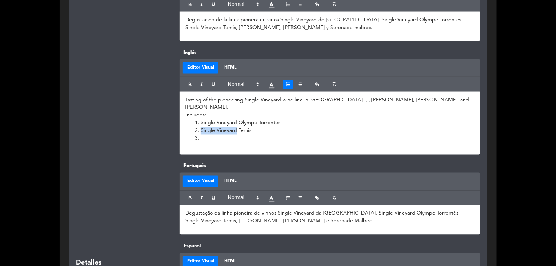
drag, startPoint x: 199, startPoint y: 124, endPoint x: 234, endPoint y: 126, distance: 34.9
click at [234, 127] on li "Single Vineyard Temis" at bounding box center [334, 131] width 282 height 8
copy span "Single Vineyar"
click at [211, 135] on li "﻿" at bounding box center [334, 139] width 282 height 8
drag, startPoint x: 342, startPoint y: 99, endPoint x: 365, endPoint y: 98, distance: 22.4
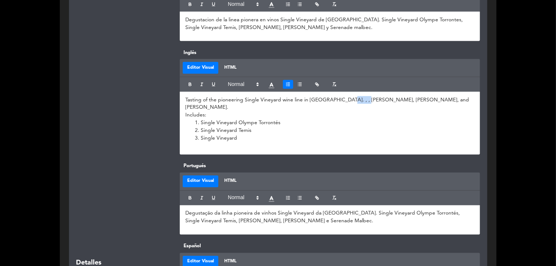
click at [365, 98] on p "Tasting of the pioneering Single Vineyard wine line in [GEOGRAPHIC_DATA]. , , […" at bounding box center [329, 103] width 289 height 15
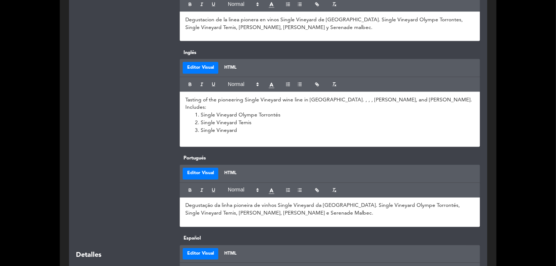
click at [254, 134] on li "Single Vineyard" at bounding box center [334, 131] width 282 height 8
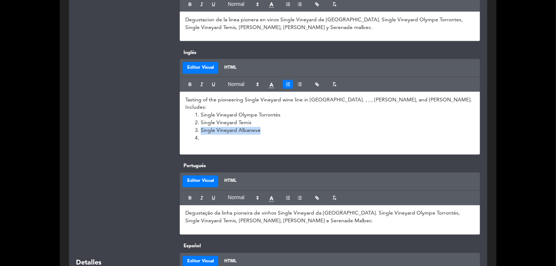
drag, startPoint x: 199, startPoint y: 131, endPoint x: 264, endPoint y: 131, distance: 65.0
click at [264, 131] on li "Single Vineyard Albaneve" at bounding box center [334, 131] width 282 height 8
drag, startPoint x: 205, startPoint y: 131, endPoint x: 259, endPoint y: 131, distance: 54.0
click at [259, 131] on li "Single Vineyard Albaneve" at bounding box center [334, 131] width 282 height 8
click at [221, 141] on li at bounding box center [334, 139] width 282 height 8
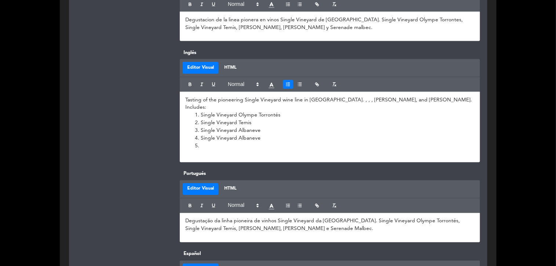
click at [250, 137] on li "Single Vineyard Albaneve" at bounding box center [334, 139] width 282 height 8
click at [245, 140] on li "Single Vineyard Albaneve" at bounding box center [334, 139] width 282 height 8
click at [218, 146] on li at bounding box center [334, 146] width 282 height 8
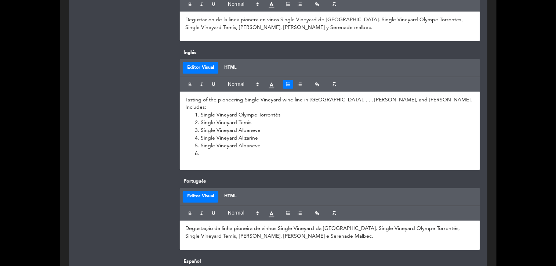
click at [246, 143] on li "Single Vineyard Albaneve" at bounding box center [334, 146] width 282 height 8
click at [246, 145] on li "Single Vineyard Albaneve" at bounding box center [334, 146] width 282 height 8
click at [214, 156] on li at bounding box center [334, 154] width 282 height 8
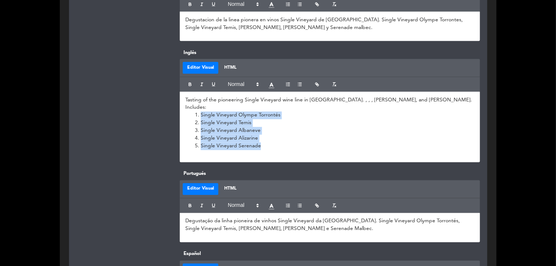
drag, startPoint x: 262, startPoint y: 149, endPoint x: 192, endPoint y: 118, distance: 76.4
click at [193, 117] on ol "Single Vineyard Olympe Torrontés Single Vineyard Temis Single Vineyard Albaneve…" at bounding box center [329, 131] width 289 height 39
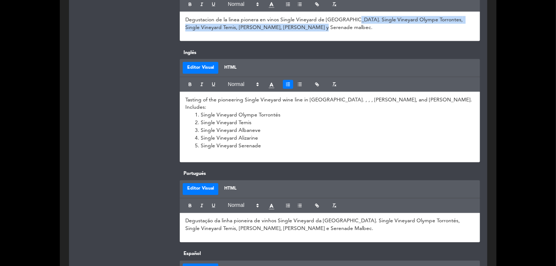
drag, startPoint x: 353, startPoint y: 34, endPoint x: 351, endPoint y: 59, distance: 25.4
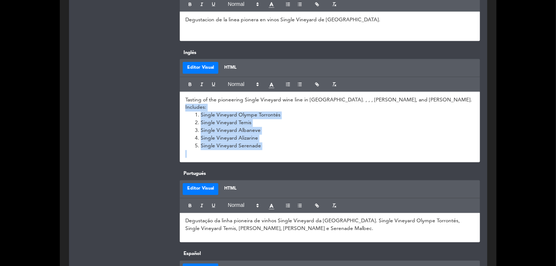
drag, startPoint x: 183, startPoint y: 108, endPoint x: 280, endPoint y: 153, distance: 107.8
click at [280, 153] on div "Tasting of the pioneering Single Vineyard wine line in [GEOGRAPHIC_DATA]. , , ,…" at bounding box center [330, 127] width 300 height 71
click at [272, 148] on li "Single Vineyard Serenade" at bounding box center [334, 146] width 282 height 8
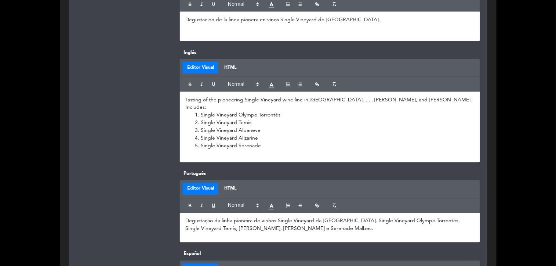
click at [221, 30] on div "Degustacion de la linea pionera en vinos Single Vineyard de [GEOGRAPHIC_DATA]." at bounding box center [330, 26] width 300 height 29
click at [369, 22] on p "Degustacion de la linea pionera en vinos Single Vineyard de [GEOGRAPHIC_DATA]." at bounding box center [329, 20] width 289 height 8
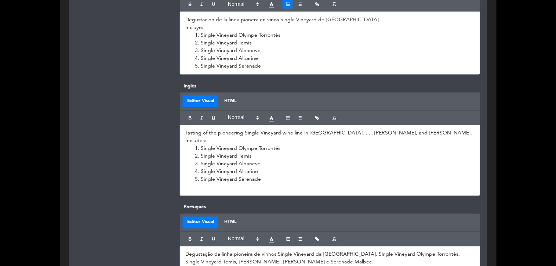
click at [223, 185] on p at bounding box center [329, 188] width 289 height 8
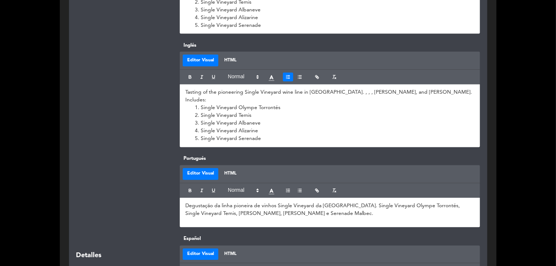
scroll to position [479, 0]
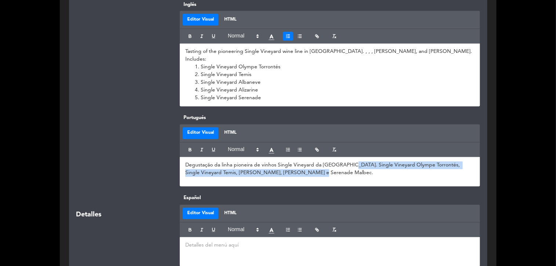
drag, startPoint x: 350, startPoint y: 166, endPoint x: 357, endPoint y: 192, distance: 27.2
click at [357, 192] on div "Portugués Editor Visual HTML Degustação da linha pioneira de vinhos Single Vine…" at bounding box center [278, 154] width 415 height 80
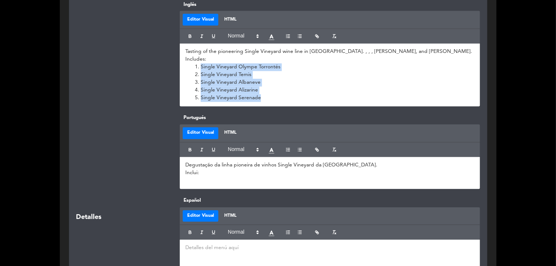
drag, startPoint x: 199, startPoint y: 66, endPoint x: 286, endPoint y: 112, distance: 98.7
click at [286, 112] on div "Inglés Editor Visual HTML Tasting of the pioneering Single Vineyard wine line i…" at bounding box center [278, 57] width 415 height 113
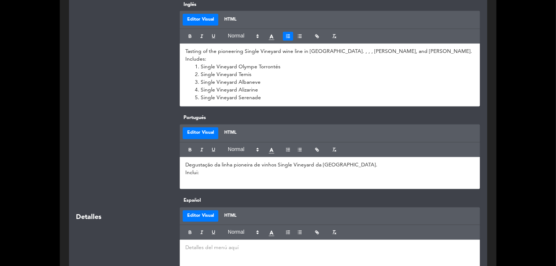
click at [192, 183] on p "﻿" at bounding box center [329, 181] width 289 height 8
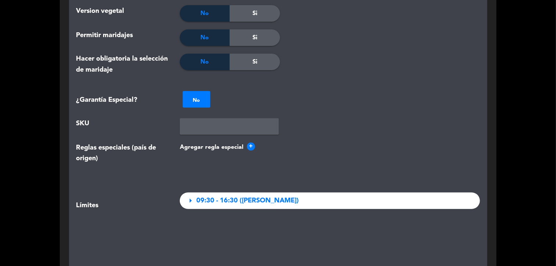
scroll to position [1091, 0]
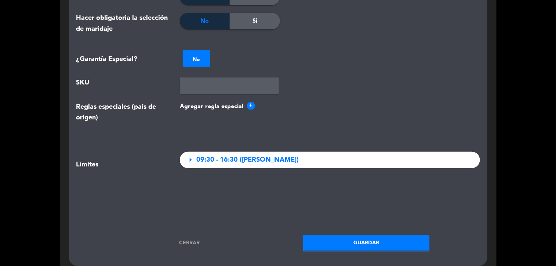
click at [366, 242] on button "Guardar" at bounding box center [366, 243] width 127 height 17
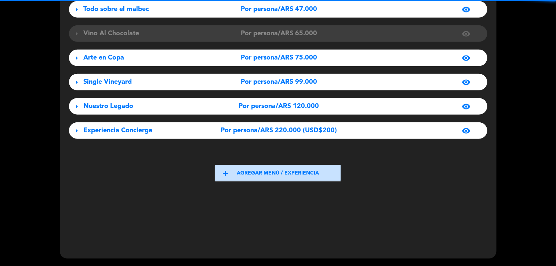
scroll to position [153, 0]
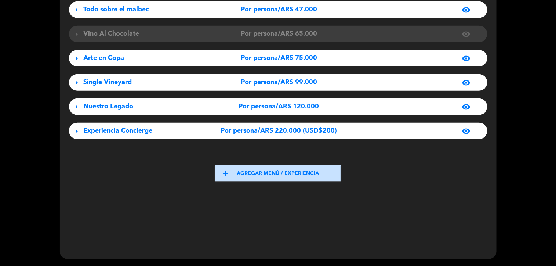
click at [124, 104] on span "Nuestro Legado" at bounding box center [109, 106] width 50 height 7
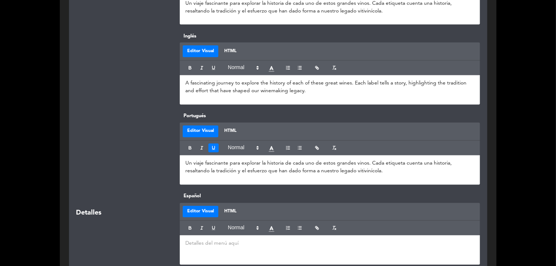
scroll to position [398, 0]
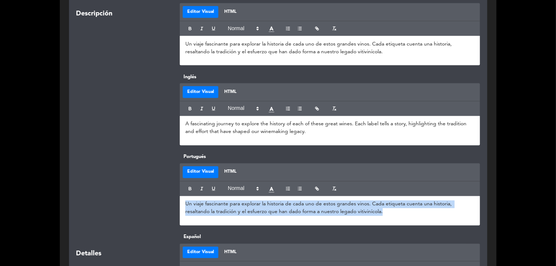
drag, startPoint x: 349, startPoint y: 210, endPoint x: 151, endPoint y: 190, distance: 199.7
click at [151, 190] on div "Portugués Editor Visual HTML Un viaje fascinante para explorar la historia de c…" at bounding box center [278, 193] width 415 height 80
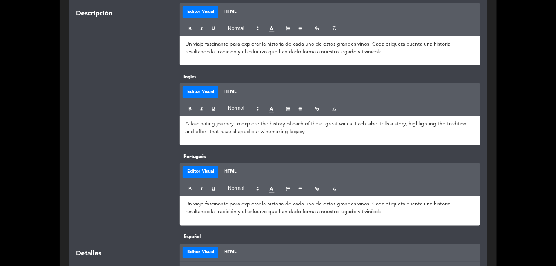
scroll to position [0, 0]
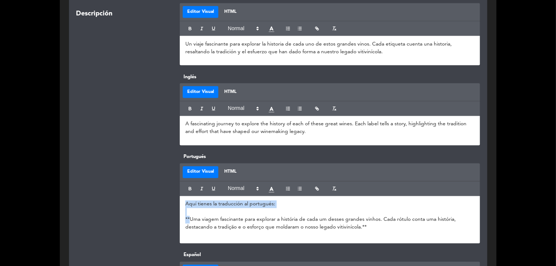
drag, startPoint x: 186, startPoint y: 218, endPoint x: 176, endPoint y: 192, distance: 28.8
click at [176, 192] on div "Portugués Editor Visual HTML Aquí tienes la traducción al portugués: **Uma viag…" at bounding box center [329, 198] width 311 height 90
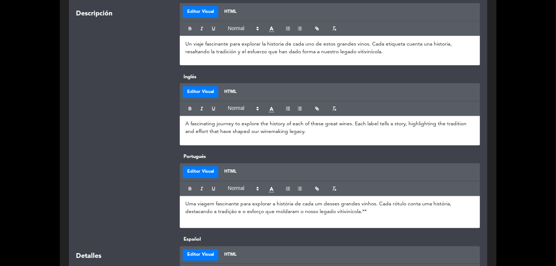
click at [401, 213] on p "Uma viagem fascinante para explorar a história de cada um desses grandes vinhos…" at bounding box center [329, 208] width 289 height 15
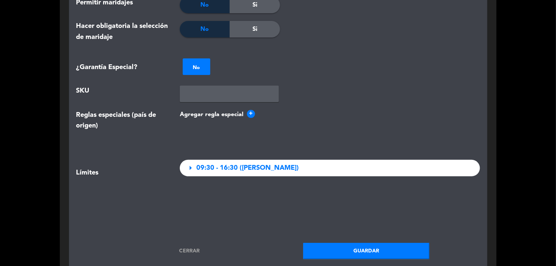
scroll to position [1051, 0]
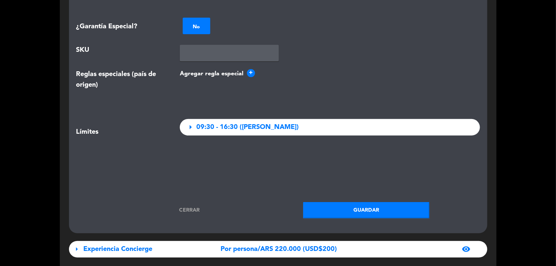
click at [357, 212] on button "Guardar" at bounding box center [366, 210] width 127 height 17
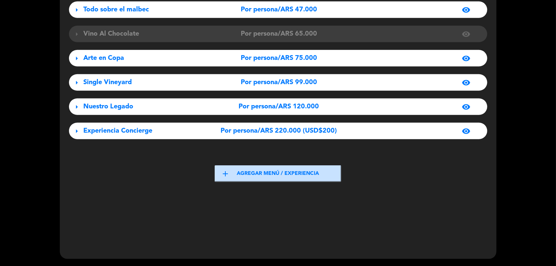
click at [119, 131] on span "Experiencia Concierge" at bounding box center [118, 130] width 69 height 7
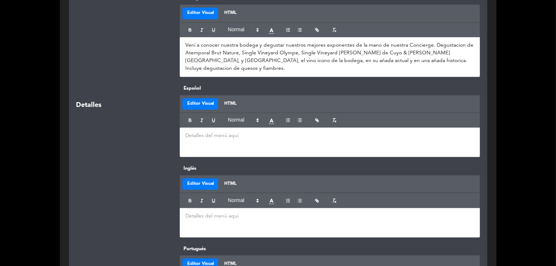
scroll to position [561, 0]
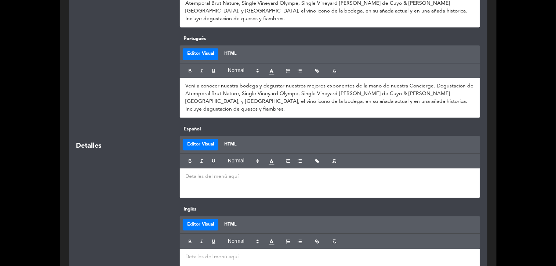
click at [434, 82] on p "Vení a conocer nuestra bodega y degustar nuestros mejores exponentes de la mano…" at bounding box center [329, 97] width 289 height 31
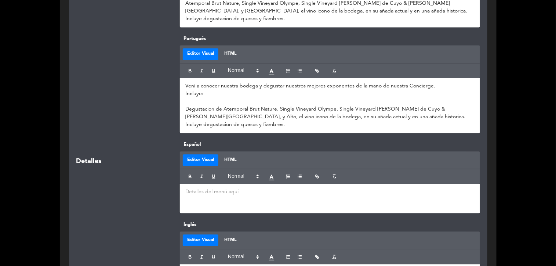
click at [188, 98] on p at bounding box center [329, 102] width 289 height 8
click at [289, 68] on icon "button" at bounding box center [288, 70] width 5 height 5
drag, startPoint x: 222, startPoint y: 93, endPoint x: 274, endPoint y: 93, distance: 52.5
click at [274, 105] on p "Degustacion de Atemporal Brut Nature, Single Vineyard Olympe, Single Vineyard […" at bounding box center [329, 116] width 289 height 23
click at [207, 98] on li at bounding box center [334, 102] width 282 height 8
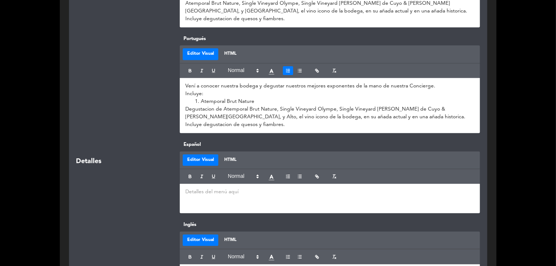
scroll to position [0, 0]
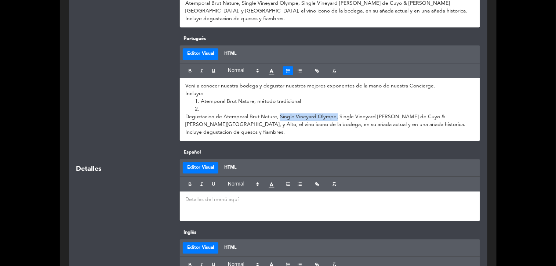
drag, startPoint x: 278, startPoint y: 100, endPoint x: 338, endPoint y: 100, distance: 59.5
click at [338, 113] on p "Degustacion de Atemporal Brut Nature, Single Vineyard Olympe, Single Vineyard […" at bounding box center [329, 124] width 289 height 23
click at [313, 113] on p "Degustacion de Atemporal Brut Nature, Single Vineyard Olympe, Single Vineyard […" at bounding box center [329, 124] width 289 height 23
drag, startPoint x: 280, startPoint y: 100, endPoint x: 334, endPoint y: 99, distance: 54.4
click at [334, 113] on p "Degustacion de Atemporal Brut Nature, Single Vineyard Olympe, Single Vineyard […" at bounding box center [329, 124] width 289 height 23
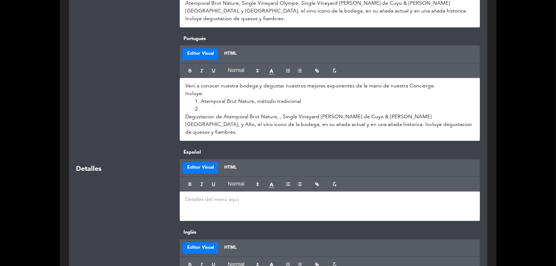
click at [223, 105] on li at bounding box center [334, 109] width 282 height 8
click at [238, 106] on span "Single Vineyard Olympe" at bounding box center [229, 108] width 57 height 5
click at [261, 105] on li "Single Vineyard "Olympe" at bounding box center [334, 109] width 282 height 8
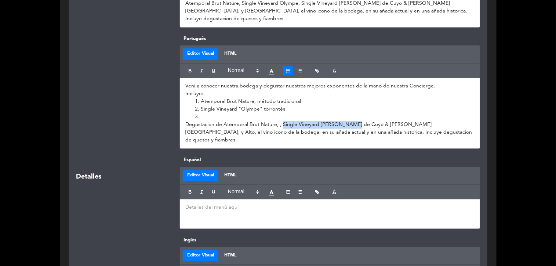
drag, startPoint x: 282, startPoint y: 109, endPoint x: 353, endPoint y: 108, distance: 70.9
click at [353, 121] on p "Degustacion de Atemporal Brut Nature, , Single Vineyard [PERSON_NAME] de Cuyo &…" at bounding box center [329, 132] width 289 height 23
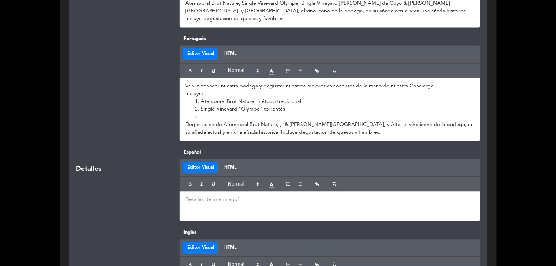
click at [204, 105] on li "Single Vineyard "Olympe" torrontés" at bounding box center [334, 109] width 282 height 8
click at [209, 113] on li at bounding box center [334, 117] width 282 height 8
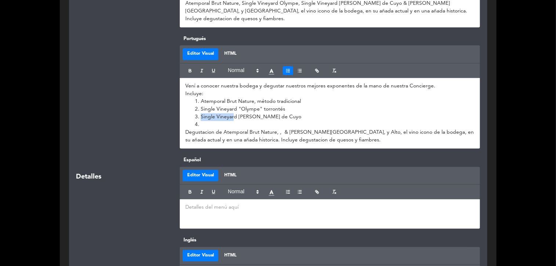
drag, startPoint x: 199, startPoint y: 100, endPoint x: 235, endPoint y: 100, distance: 36.4
click at [235, 113] on li "Single Vineyard [PERSON_NAME] de Cuyo" at bounding box center [334, 117] width 282 height 8
click at [206, 121] on li "﻿" at bounding box center [334, 125] width 282 height 8
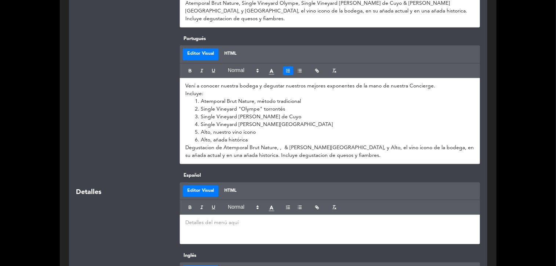
click at [263, 129] on li "Alto, nuestro vino ícono" at bounding box center [334, 133] width 282 height 8
click at [334, 136] on li "Alto, añada histórica" at bounding box center [334, 140] width 282 height 8
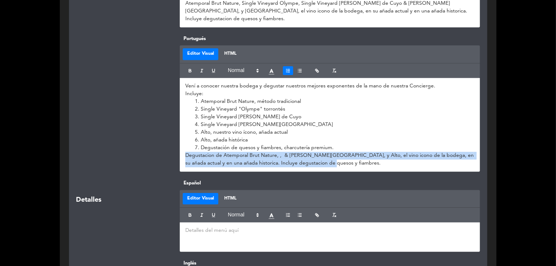
drag, startPoint x: 327, startPoint y: 148, endPoint x: 156, endPoint y: 142, distance: 170.8
click at [156, 142] on div "Portugués Editor Visual HTML Vení a conocer nuestra bodega y degustar nuestros …" at bounding box center [278, 107] width 415 height 144
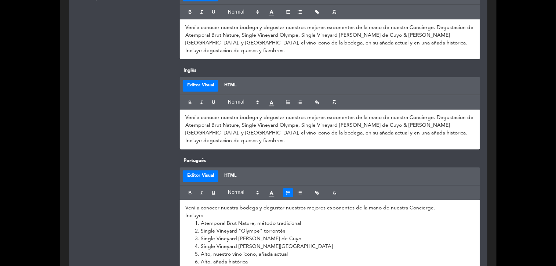
scroll to position [479, 0]
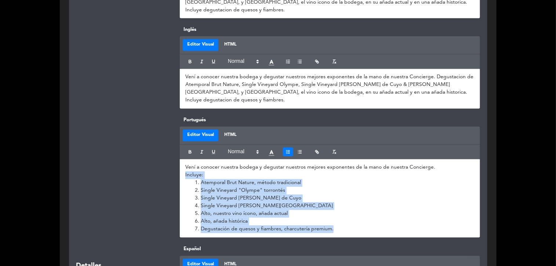
drag, startPoint x: 338, startPoint y: 216, endPoint x: 201, endPoint y: 195, distance: 138.5
click at [182, 160] on div "Vení a conocer nuestra bodega y degustar nuestros mejores exponentes de la mano…" at bounding box center [330, 198] width 300 height 78
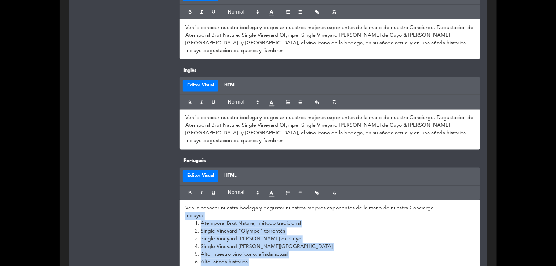
scroll to position [316, 0]
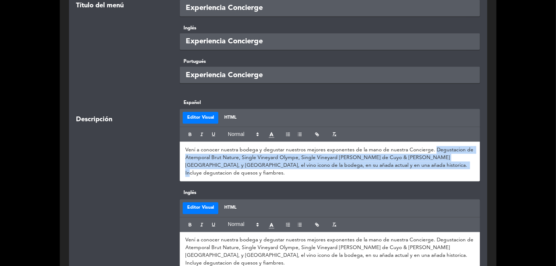
drag, startPoint x: 434, startPoint y: 151, endPoint x: 435, endPoint y: 174, distance: 23.1
click at [435, 174] on div "Vení a conocer nuestra bodega y degustar nuestros mejores exponentes de la mano…" at bounding box center [330, 162] width 300 height 40
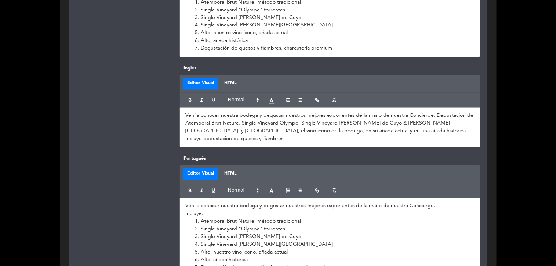
scroll to position [520, 0]
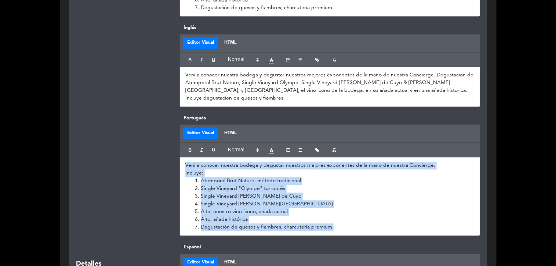
drag, startPoint x: 319, startPoint y: 221, endPoint x: 177, endPoint y: 156, distance: 156.6
click at [177, 156] on div "Portugués Editor Visual HTML Vení a conocer nuestra bodega y degustar nuestros …" at bounding box center [329, 174] width 311 height 121
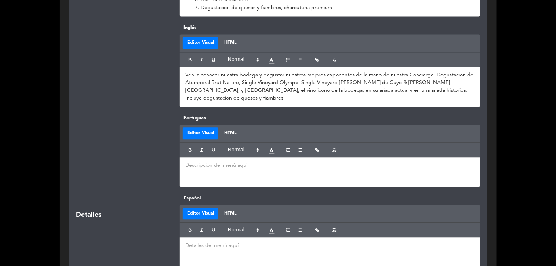
scroll to position [0, 0]
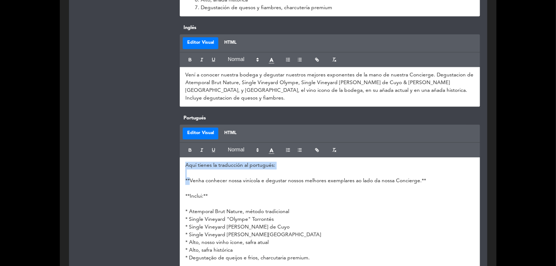
drag, startPoint x: 188, startPoint y: 170, endPoint x: 176, endPoint y: 146, distance: 27.3
click at [176, 146] on div "Portugués Editor Visual HTML Aquí tienes la traducción al portugués: **Venha co…" at bounding box center [329, 194] width 311 height 160
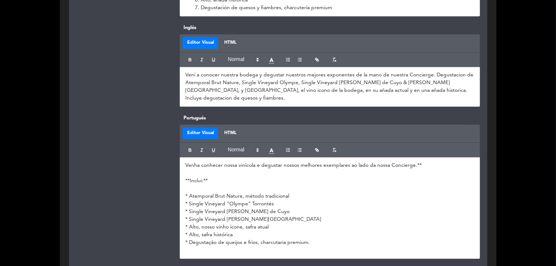
click at [431, 162] on p "Venha conhecer nossa vinícola e degustar nossos melhores exemplares ao lado da …" at bounding box center [329, 166] width 289 height 8
click at [197, 169] on p at bounding box center [329, 173] width 289 height 8
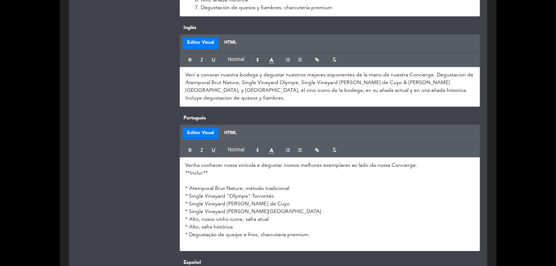
click at [188, 169] on p "**Inclui:**" at bounding box center [329, 173] width 289 height 8
click at [207, 169] on p "Inclui:**" at bounding box center [329, 173] width 289 height 8
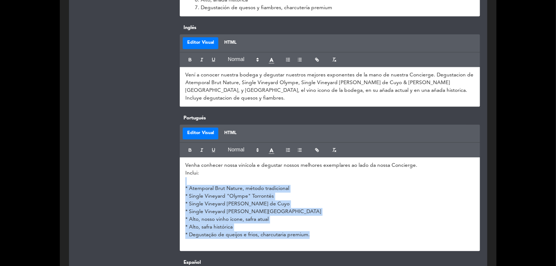
drag, startPoint x: 313, startPoint y: 229, endPoint x: 138, endPoint y: 173, distance: 183.6
click at [138, 173] on div "Portugués Editor Visual HTML Venha conhecer nossa vinícola e degustar nossos me…" at bounding box center [278, 186] width 415 height 144
click at [288, 150] on line "button" at bounding box center [289, 150] width 2 height 0
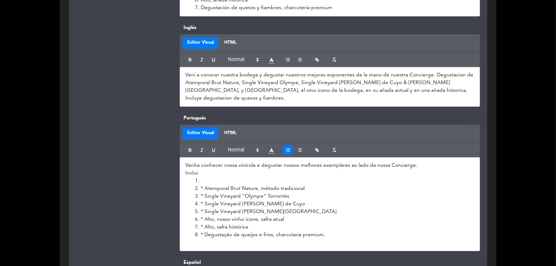
click at [224, 177] on li at bounding box center [334, 181] width 282 height 8
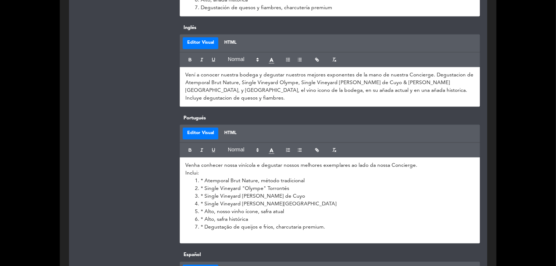
click at [203, 177] on li "* Atemporal Brut Nature, método tradicional" at bounding box center [334, 181] width 282 height 8
click at [341, 208] on li "Alto, nosso vinho ícone, safra atual" at bounding box center [334, 212] width 282 height 8
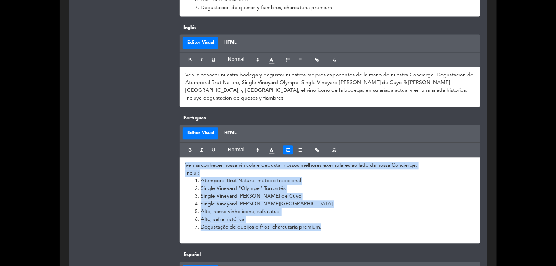
drag, startPoint x: 324, startPoint y: 222, endPoint x: 173, endPoint y: 146, distance: 169.2
click at [173, 146] on div "Portugués Editor Visual HTML Venha conhecer nossa vinícola e degustar nossos me…" at bounding box center [278, 182] width 415 height 137
click at [205, 200] on li "Single Vineyard [PERSON_NAME][GEOGRAPHIC_DATA]" at bounding box center [334, 204] width 282 height 8
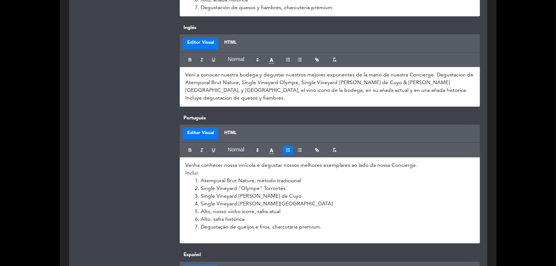
click at [416, 86] on p "Vení a conocer nuestra bodega y degustar nuestros mejores exponentes de la mano…" at bounding box center [329, 86] width 289 height 31
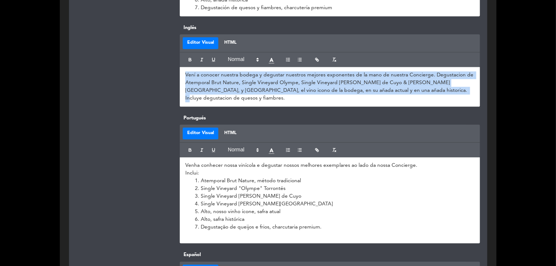
drag, startPoint x: 413, startPoint y: 92, endPoint x: 149, endPoint y: 66, distance: 265.3
click at [149, 66] on div "Inglés Editor Visual HTML Vení a conocer nuestra bodega y degustar nuestros mej…" at bounding box center [278, 69] width 415 height 90
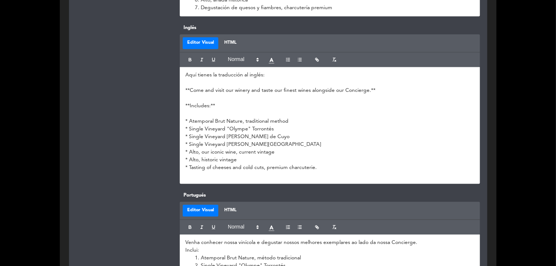
click at [188, 90] on p "**Come and visit our winery and taste our finest wines alongside our Concierge.…" at bounding box center [329, 91] width 289 height 8
drag, startPoint x: 189, startPoint y: 90, endPoint x: 173, endPoint y: 63, distance: 31.1
click at [174, 63] on div "Inglés Editor Visual HTML Aquí tienes la traducción al inglés: **Come and visit…" at bounding box center [329, 104] width 311 height 160
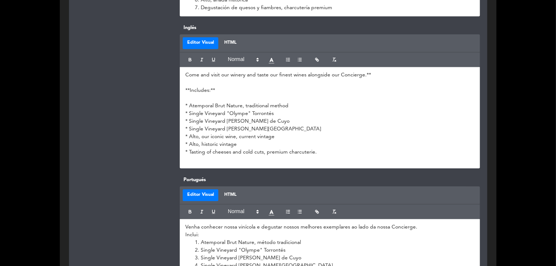
click at [373, 75] on p "Come and visit our winery and taste our finest wines alongside our Concierge.**" at bounding box center [329, 75] width 289 height 8
click at [189, 89] on p "**Includes:**" at bounding box center [329, 91] width 289 height 8
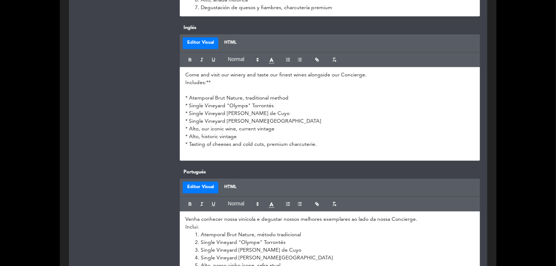
click at [212, 81] on p "Includes:**" at bounding box center [329, 83] width 289 height 8
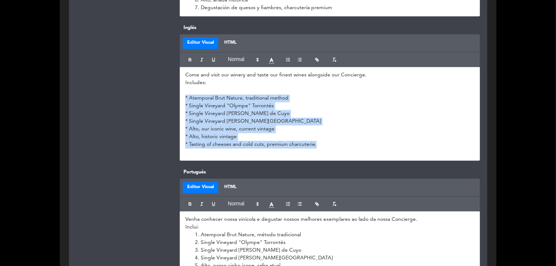
drag, startPoint x: 318, startPoint y: 144, endPoint x: 163, endPoint y: 97, distance: 162.2
click at [163, 97] on div "Inglés Editor Visual HTML Come and visit our winery and taste our finest wines …" at bounding box center [278, 96] width 415 height 144
click at [286, 61] on icon "button" at bounding box center [288, 59] width 5 height 5
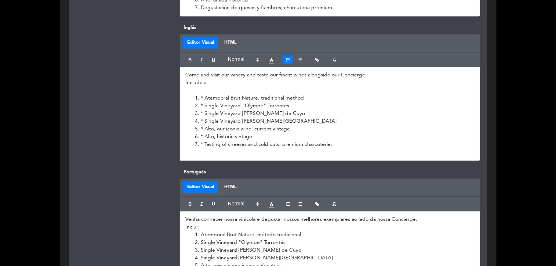
click at [204, 97] on li "* Atemporal Brut Nature, traditional method" at bounding box center [334, 98] width 282 height 8
click at [219, 153] on p at bounding box center [329, 152] width 289 height 8
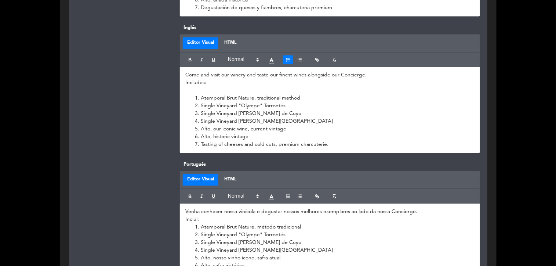
drag, startPoint x: 205, startPoint y: 92, endPoint x: 224, endPoint y: 97, distance: 20.0
click at [205, 92] on p at bounding box center [329, 91] width 289 height 8
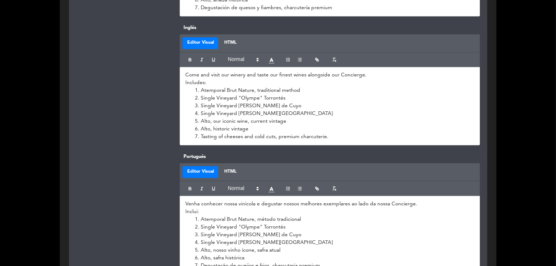
click at [378, 125] on li "Alto, historic vintage" at bounding box center [334, 129] width 282 height 8
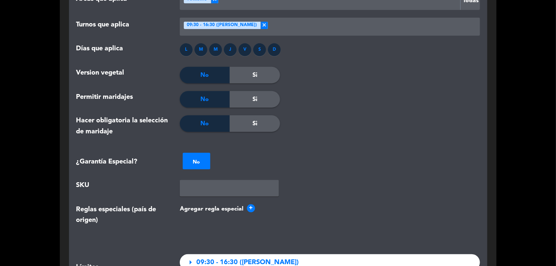
scroll to position [1214, 0]
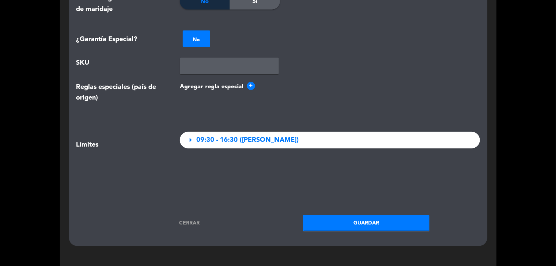
click at [358, 224] on button "Guardar" at bounding box center [366, 223] width 127 height 17
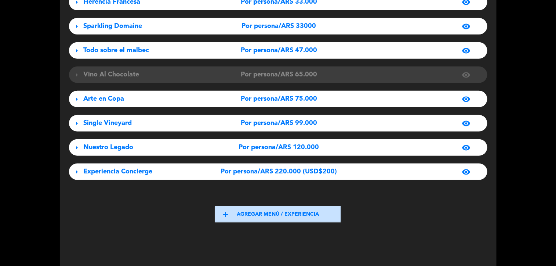
scroll to position [71, 0]
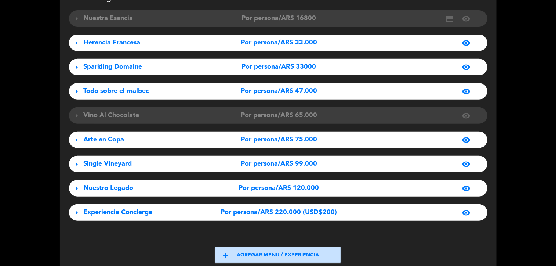
click at [140, 117] on div "Vino Al Chocolate" at bounding box center [149, 115] width 130 height 11
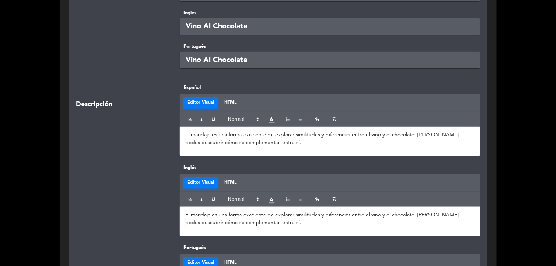
scroll to position [275, 0]
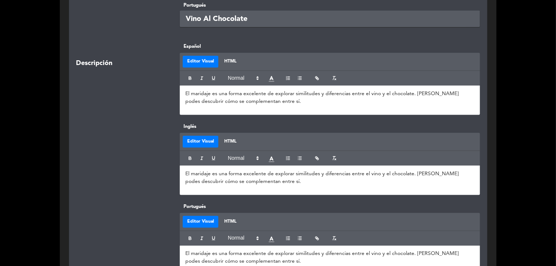
click at [79, 143] on div at bounding box center [123, 159] width 104 height 72
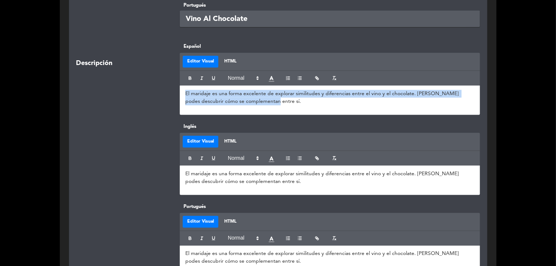
drag, startPoint x: 271, startPoint y: 101, endPoint x: 171, endPoint y: 90, distance: 99.8
click at [171, 90] on div "Descripción Español Editor Visual HTML El maridaje es una forma excelente de ex…" at bounding box center [278, 83] width 415 height 80
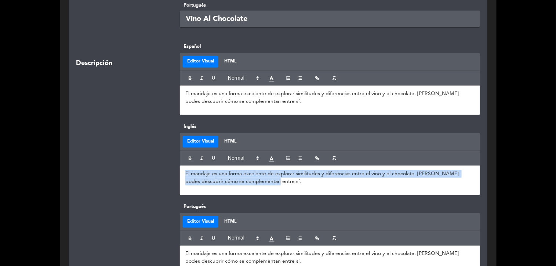
drag, startPoint x: 266, startPoint y: 184, endPoint x: 171, endPoint y: 167, distance: 96.5
click at [171, 167] on div "Inglés Editor Visual HTML El maridaje es una forma excelente de explorar simili…" at bounding box center [278, 163] width 415 height 80
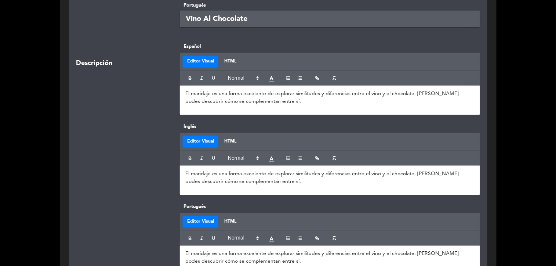
scroll to position [0, 0]
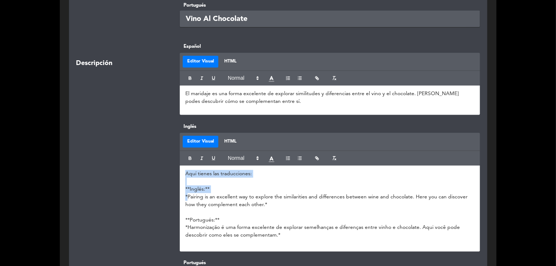
drag, startPoint x: 186, startPoint y: 197, endPoint x: 177, endPoint y: 164, distance: 34.2
click at [177, 164] on div "Inglés Editor Visual HTML Aquí tienes las traducciones: **Inglés:** *Pairing is…" at bounding box center [329, 187] width 311 height 129
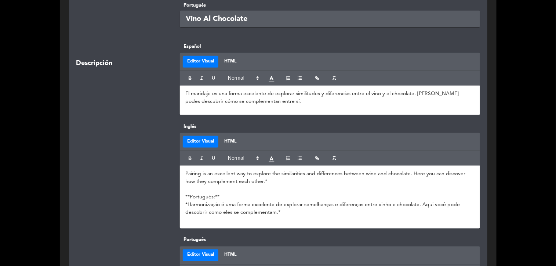
click at [274, 184] on p "Pairing is an excellent way to explore the similarities and differences between…" at bounding box center [329, 177] width 289 height 15
drag, startPoint x: 186, startPoint y: 203, endPoint x: 173, endPoint y: 192, distance: 17.2
click at [173, 192] on div "Inglés Editor Visual HTML Pairing is an excellent way to explore the similariti…" at bounding box center [278, 179] width 415 height 113
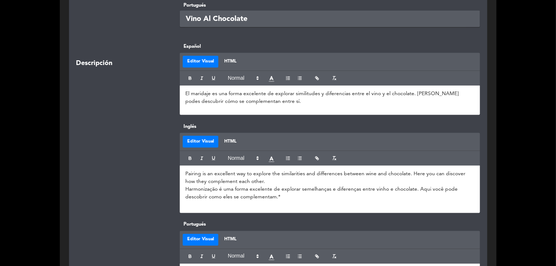
click at [288, 200] on p "Harmonização é uma forma excelente de explorar semelhanças e diferenças entre v…" at bounding box center [329, 192] width 289 height 15
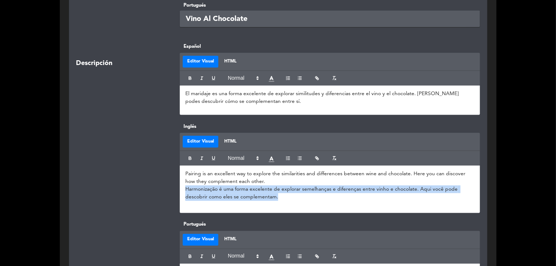
drag, startPoint x: 284, startPoint y: 199, endPoint x: 178, endPoint y: 189, distance: 106.6
click at [178, 189] on div "Inglés Editor Visual HTML Pairing is an excellent way to explore the similariti…" at bounding box center [329, 168] width 311 height 90
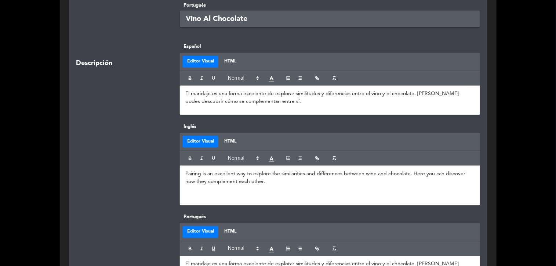
scroll to position [316, 0]
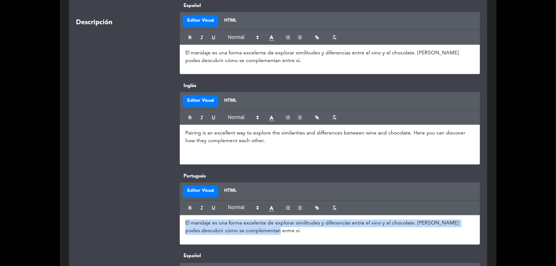
drag, startPoint x: 261, startPoint y: 232, endPoint x: 128, endPoint y: 205, distance: 136.5
click at [128, 205] on div "Portugués Editor Visual HTML El maridaje es una forma excelente de explorar sim…" at bounding box center [278, 212] width 415 height 80
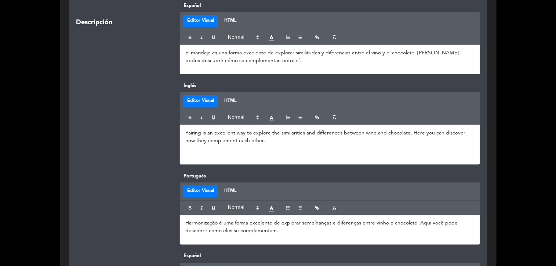
scroll to position [0, 0]
click at [121, 213] on div at bounding box center [123, 208] width 104 height 72
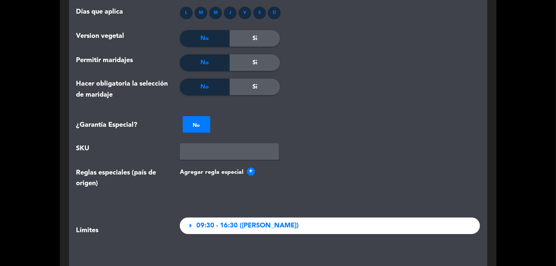
scroll to position [969, 0]
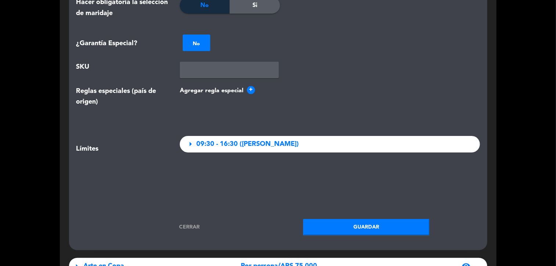
click at [367, 227] on button "Guardar" at bounding box center [366, 227] width 127 height 17
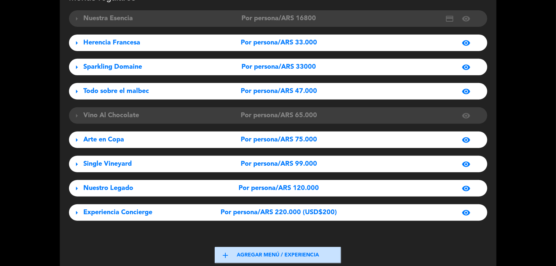
scroll to position [0, 0]
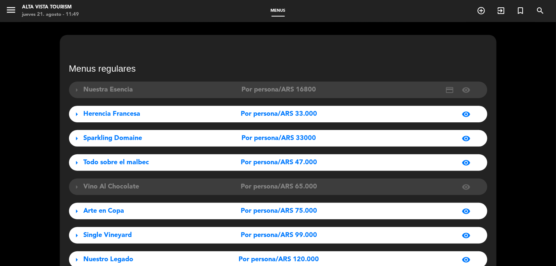
click at [4, 11] on div "menu Alta Vista Tourism [DATE] 21. agosto - 11:49" at bounding box center [69, 11] width 139 height 17
click at [10, 9] on icon "menu" at bounding box center [11, 9] width 11 height 11
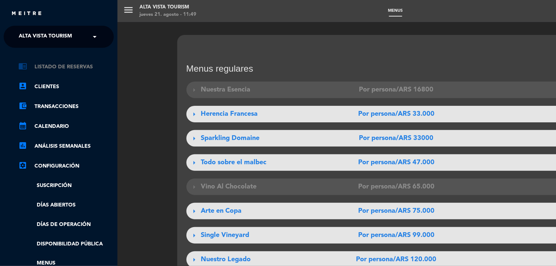
click at [59, 68] on link "chrome_reader_mode Listado de Reservas" at bounding box center [65, 66] width 95 height 9
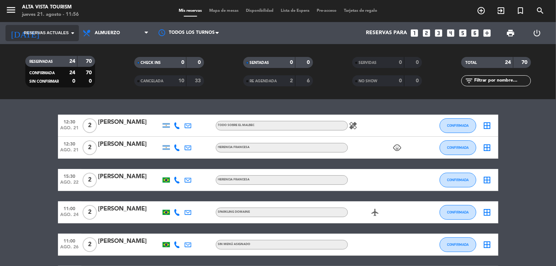
click at [44, 37] on input at bounding box center [79, 32] width 70 height 13
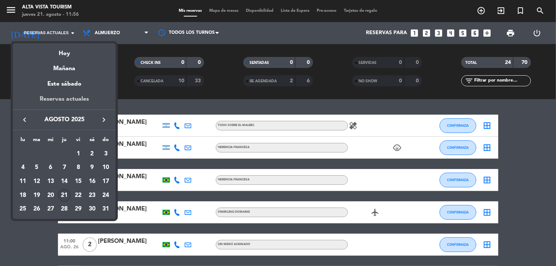
click at [49, 101] on div "Reservas actuales" at bounding box center [64, 101] width 103 height 15
